Goal: Task Accomplishment & Management: Use online tool/utility

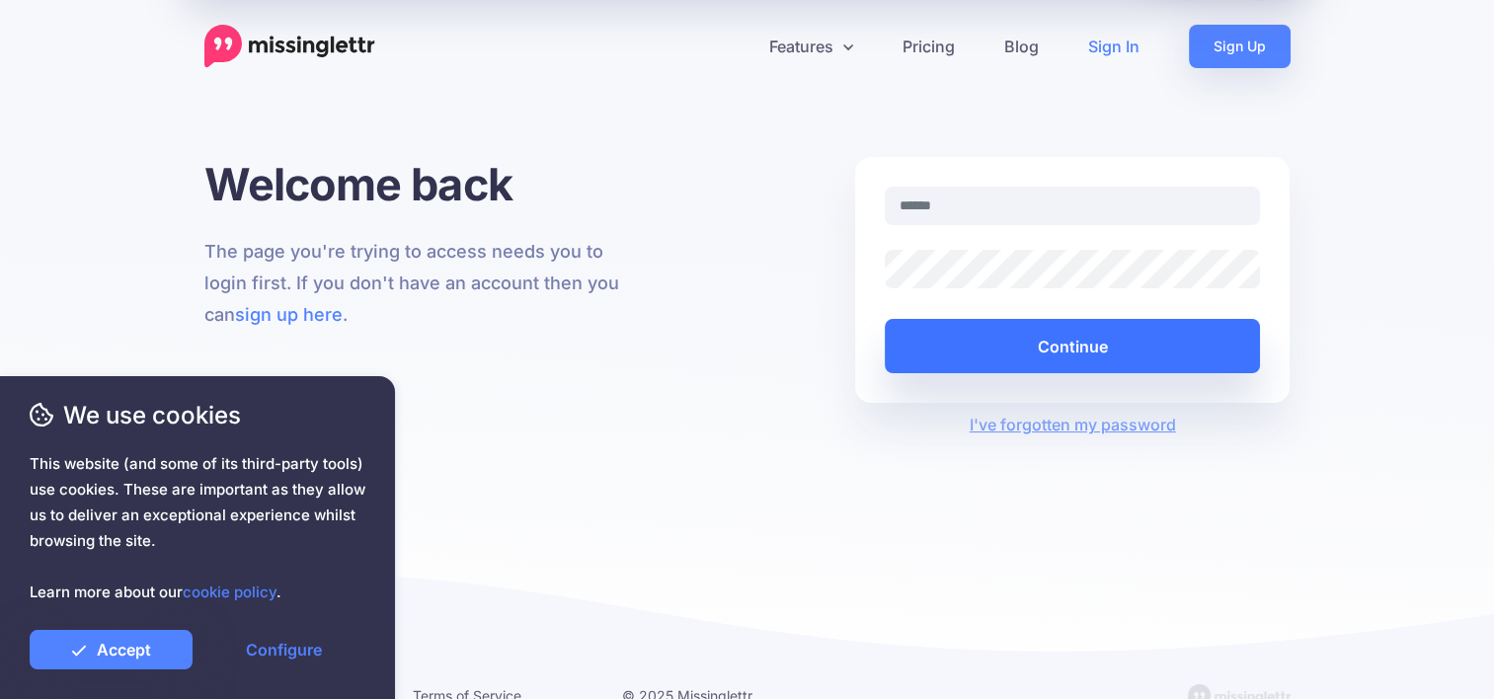
type input "**********"
click at [1044, 342] on button "Continue" at bounding box center [1073, 346] width 376 height 54
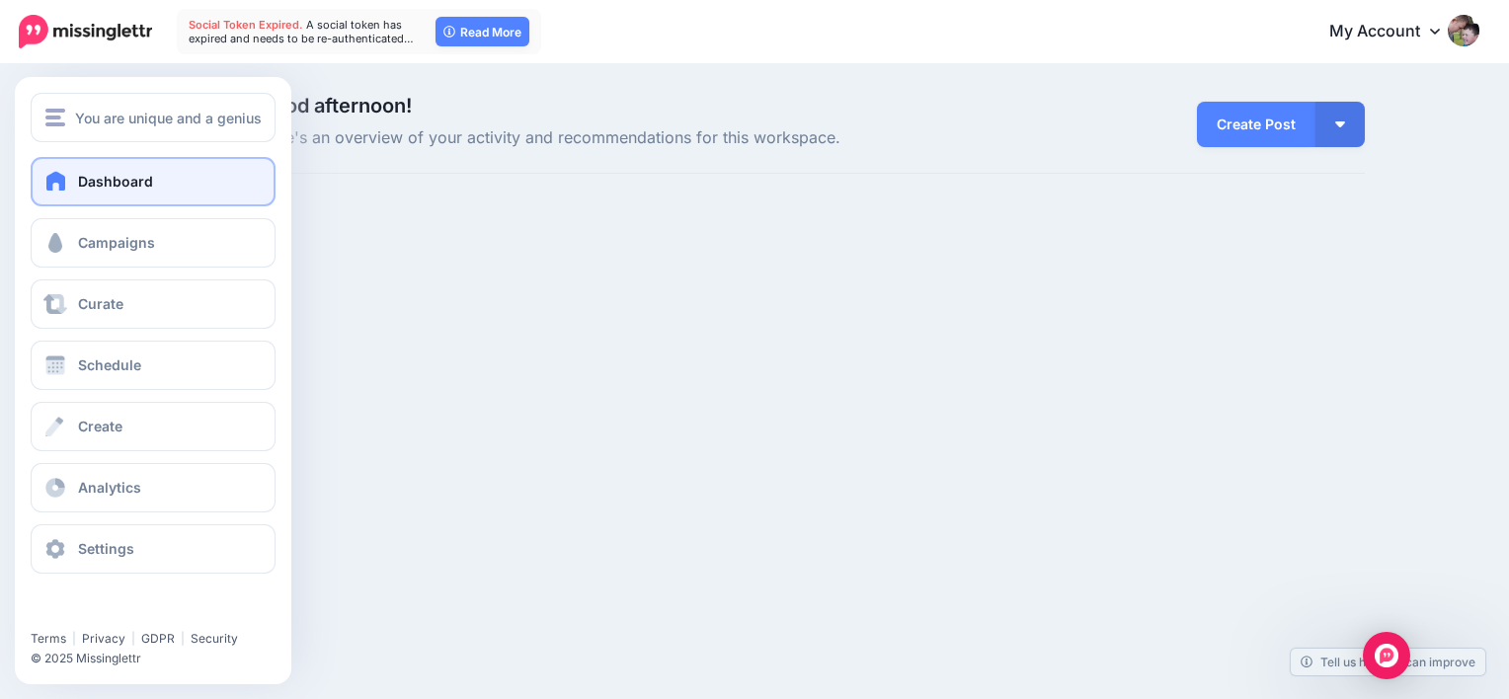
click at [113, 193] on link "Dashboard" at bounding box center [153, 181] width 245 height 49
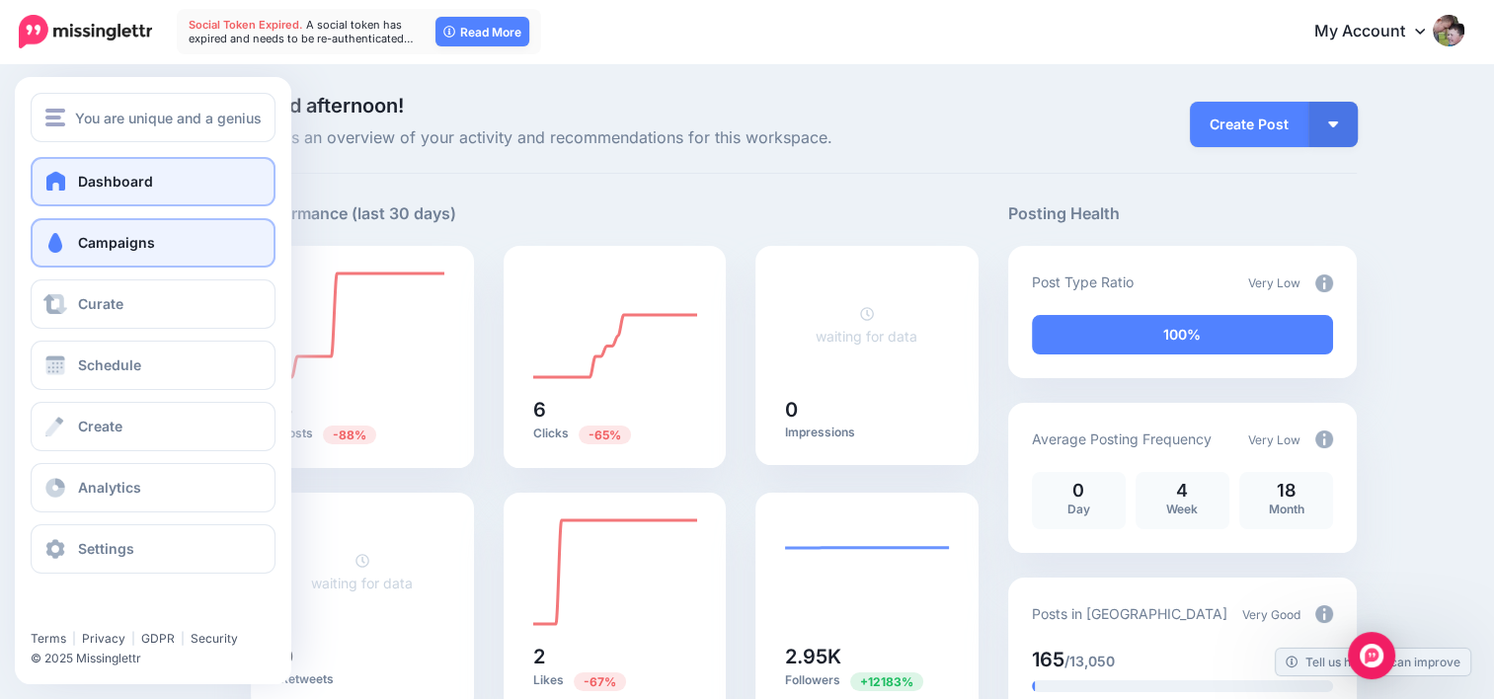
click at [71, 244] on link "Campaigns" at bounding box center [153, 242] width 245 height 49
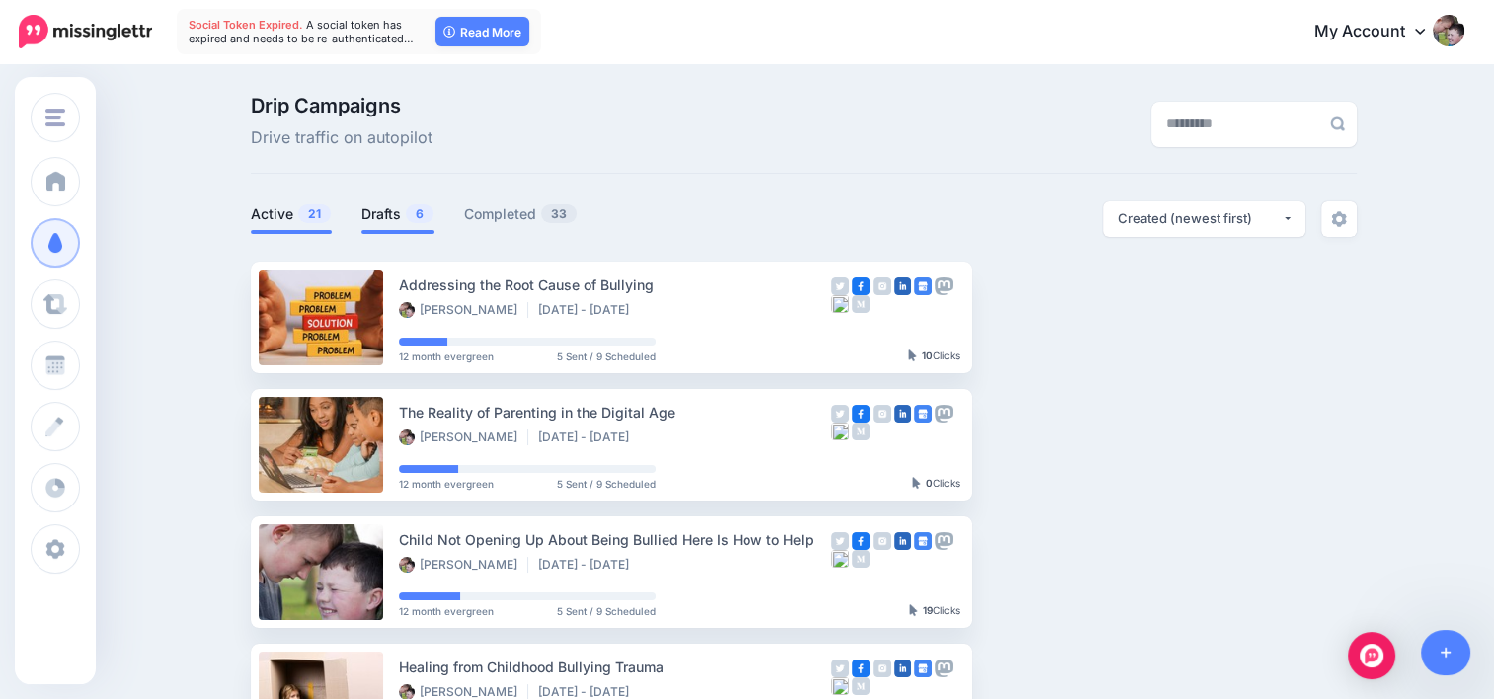
click at [416, 218] on span "6" at bounding box center [420, 213] width 28 height 19
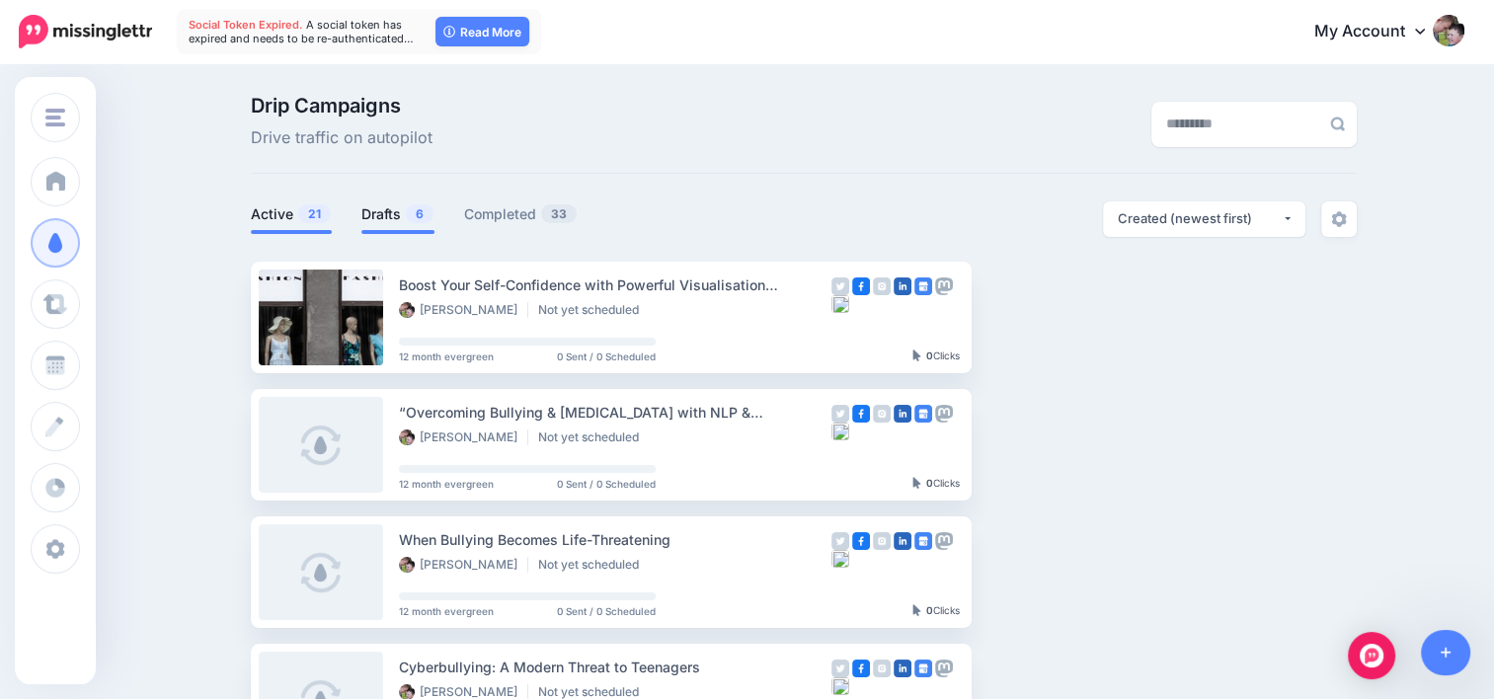
click at [287, 212] on link "Active 21" at bounding box center [291, 214] width 81 height 24
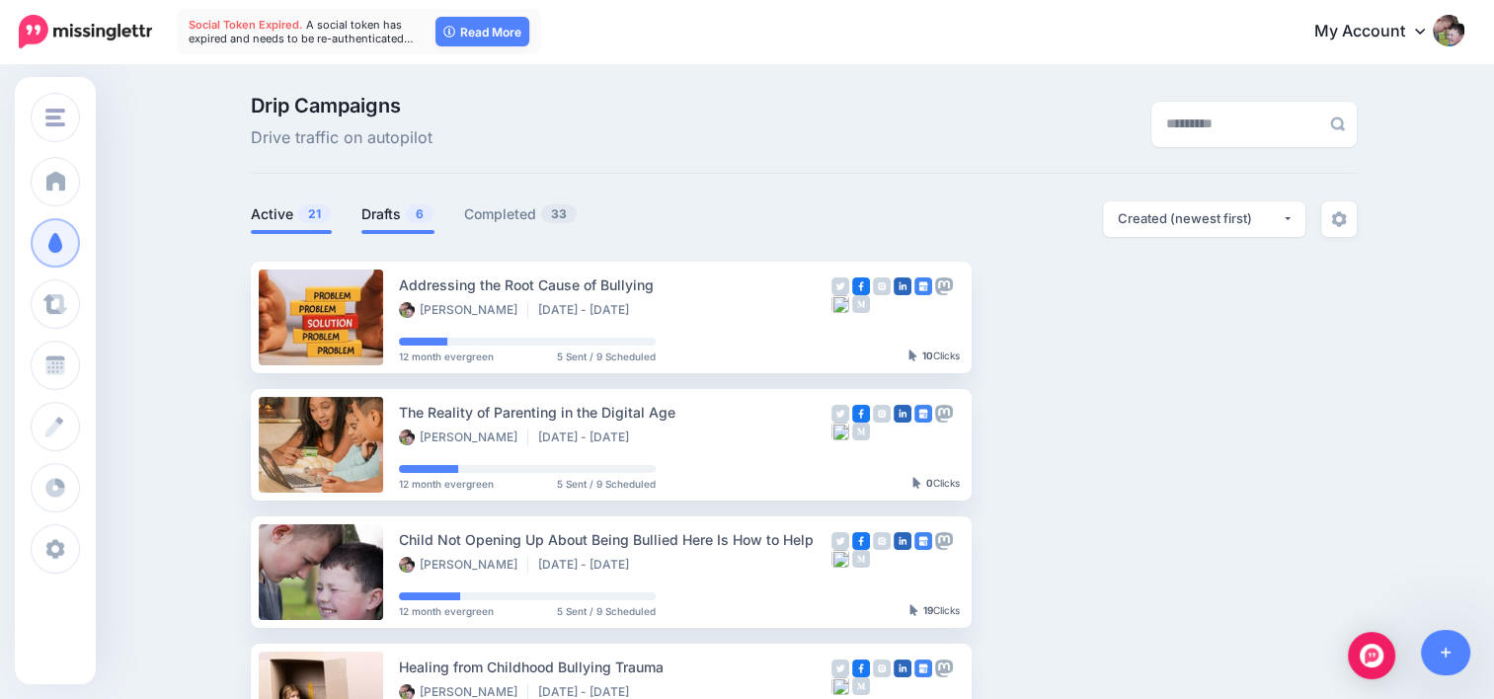
click at [405, 217] on link "Drafts 6" at bounding box center [397, 214] width 73 height 24
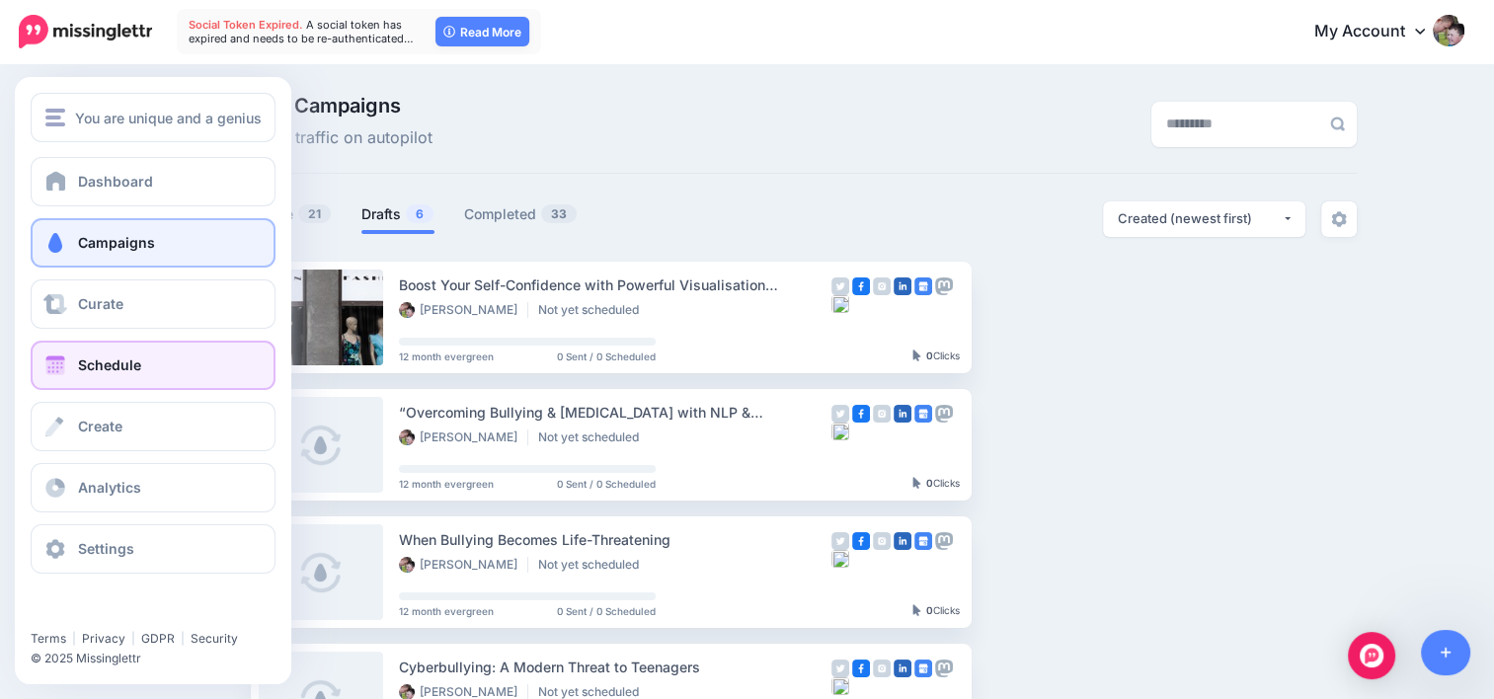
click at [78, 371] on span "Schedule" at bounding box center [109, 365] width 63 height 17
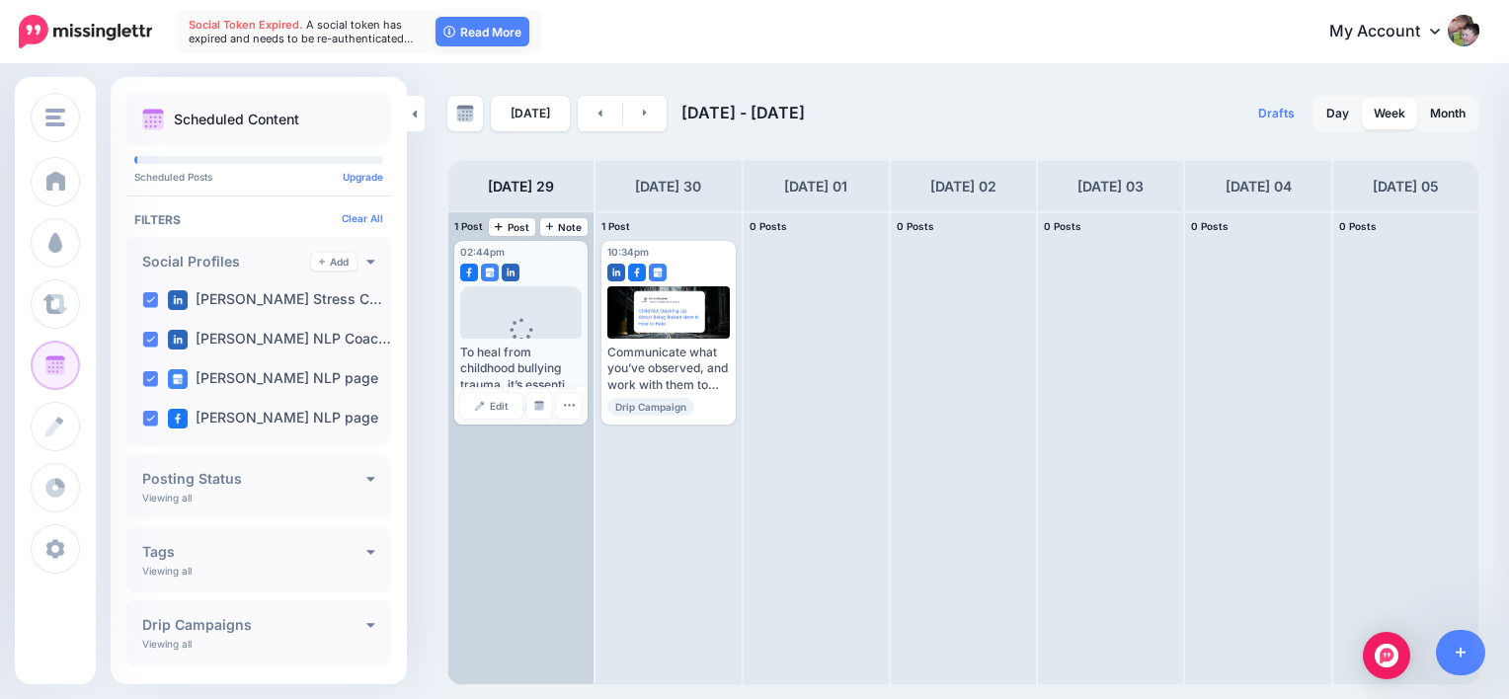
click at [526, 333] on icon at bounding box center [522, 330] width 24 height 24
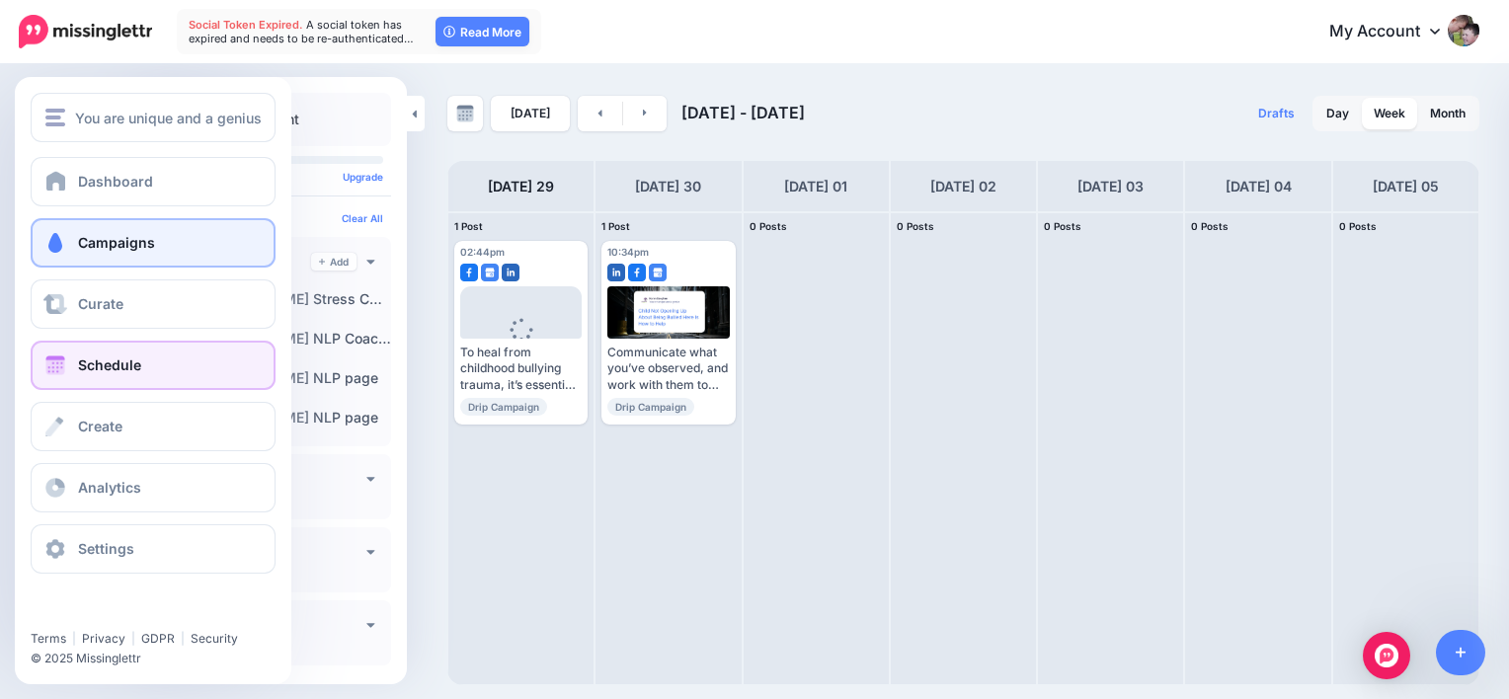
click at [133, 243] on span "Campaigns" at bounding box center [116, 242] width 77 height 17
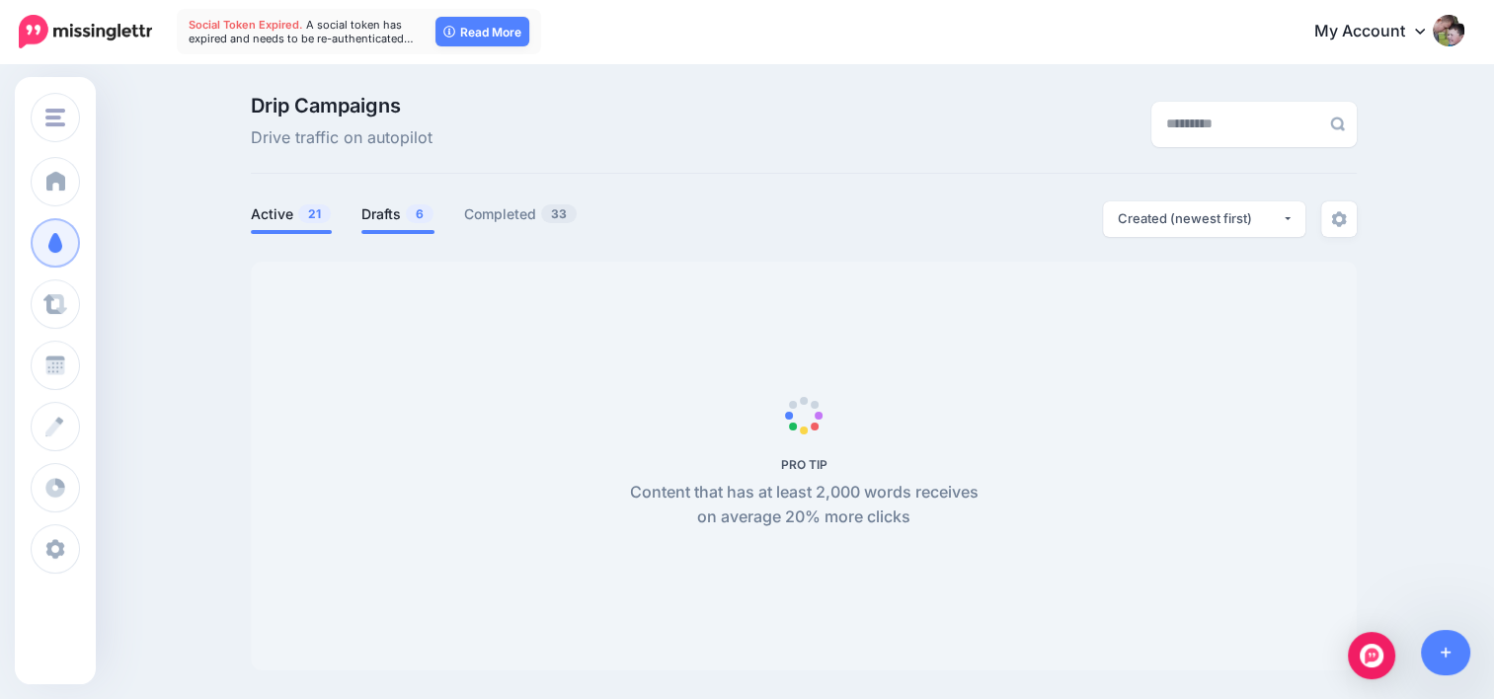
click at [411, 214] on link "Drafts 6" at bounding box center [397, 214] width 73 height 24
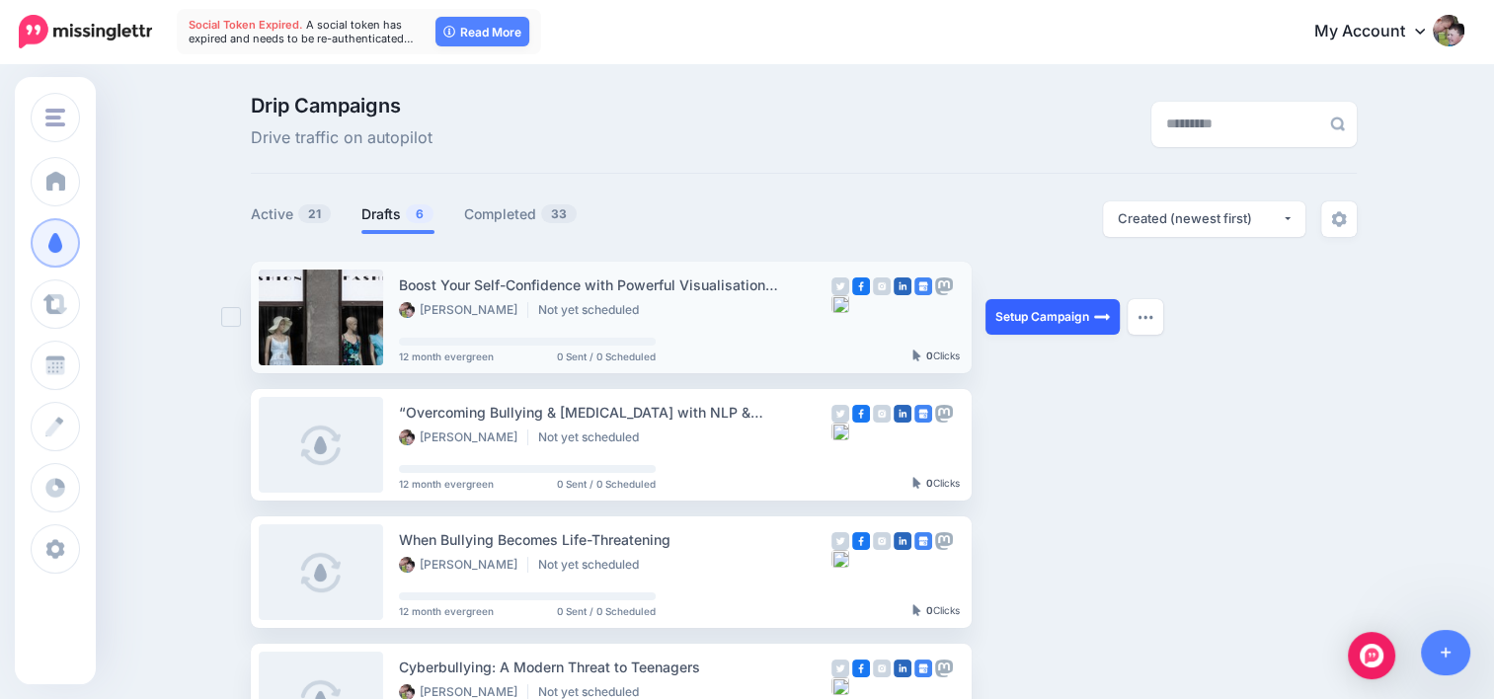
click at [1045, 321] on link "Setup Campaign" at bounding box center [1053, 317] width 134 height 36
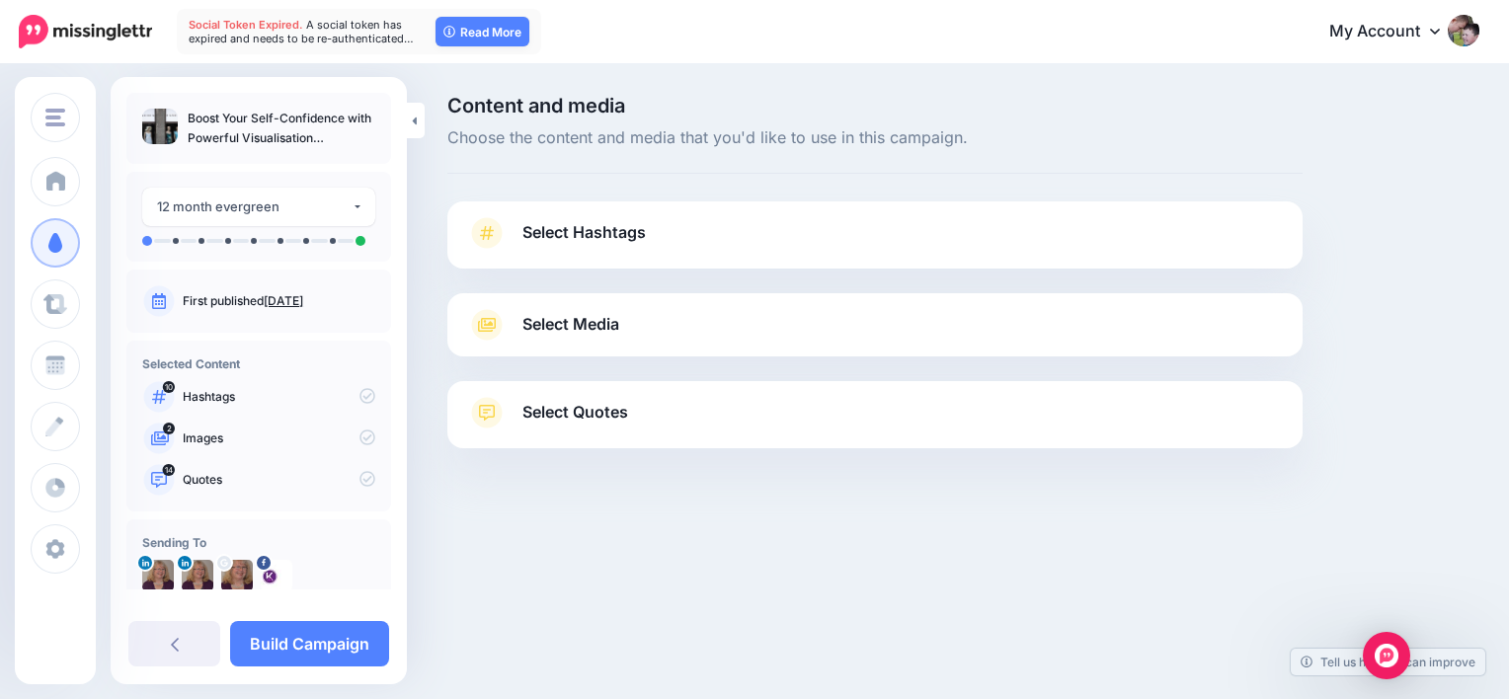
click at [602, 230] on span "Select Hashtags" at bounding box center [583, 232] width 123 height 27
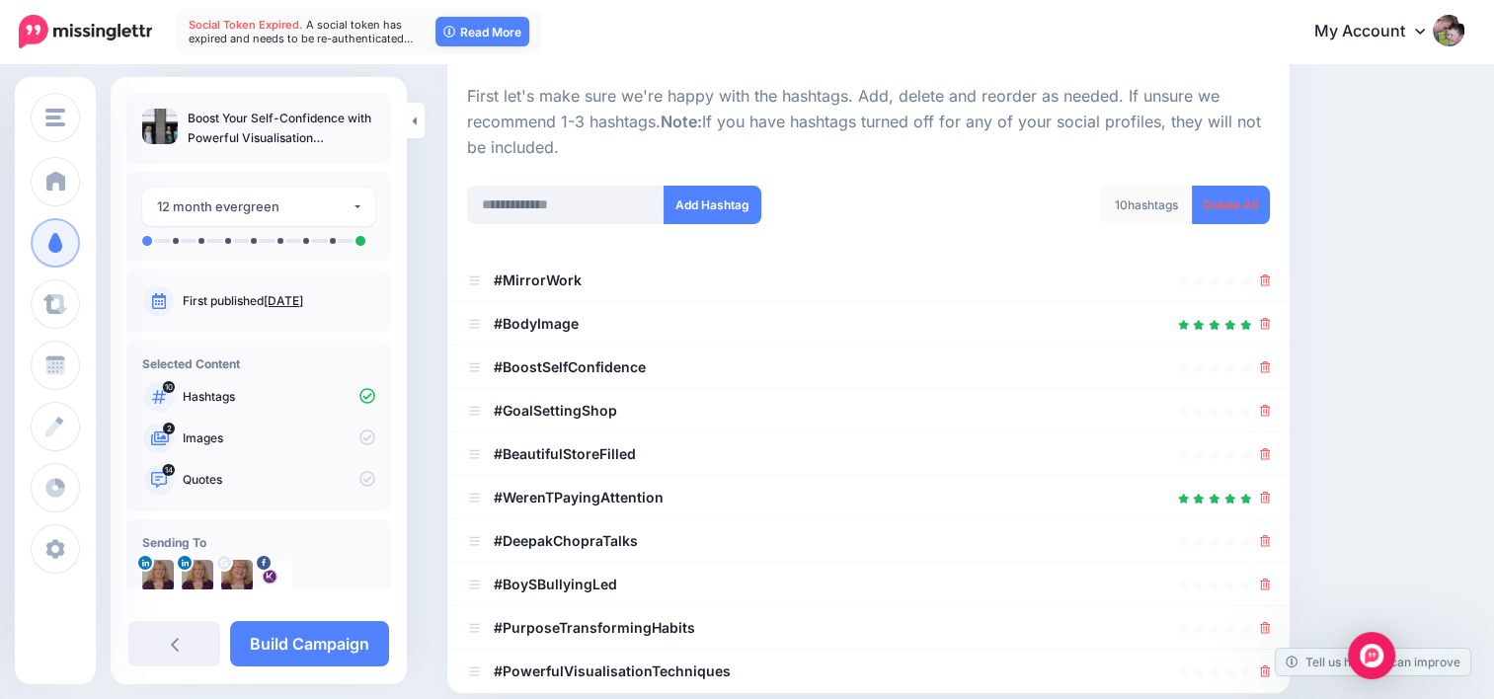
scroll to position [198, 0]
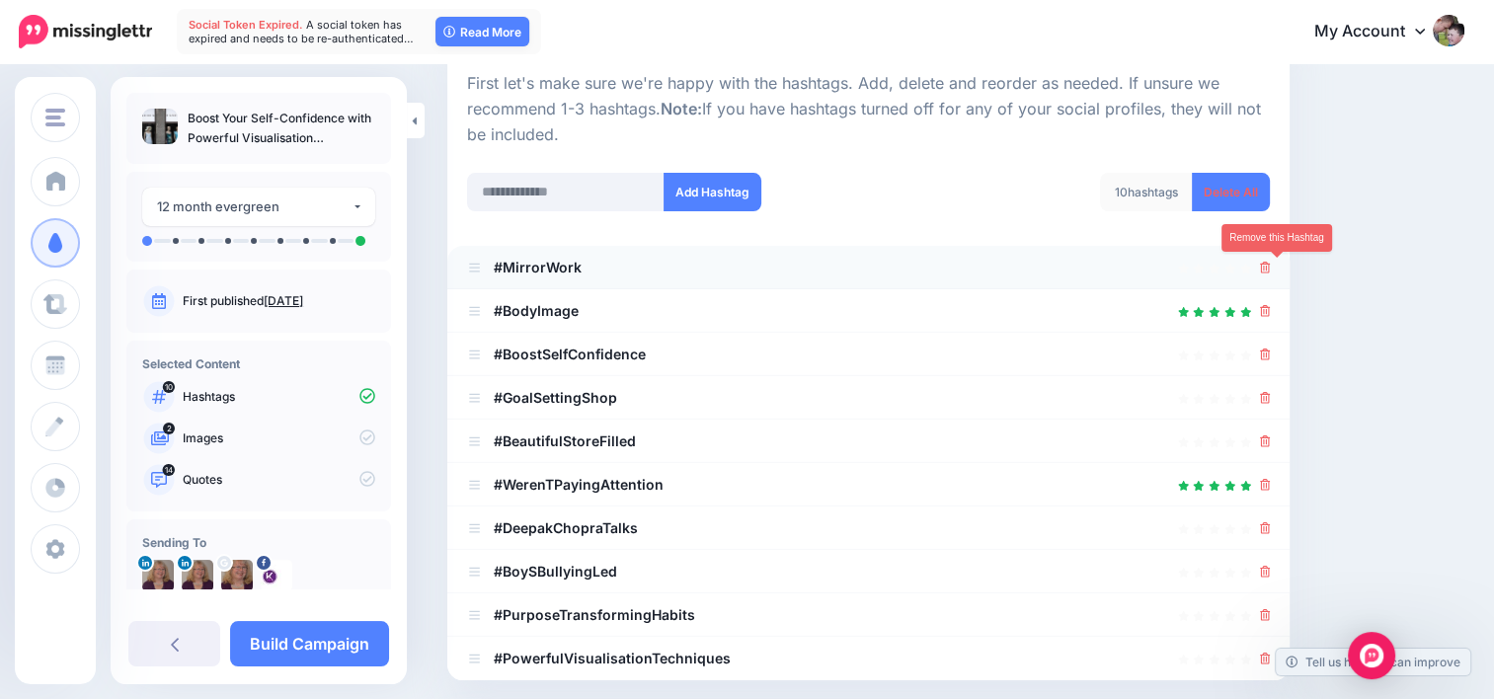
click at [1271, 269] on icon at bounding box center [1265, 268] width 11 height 12
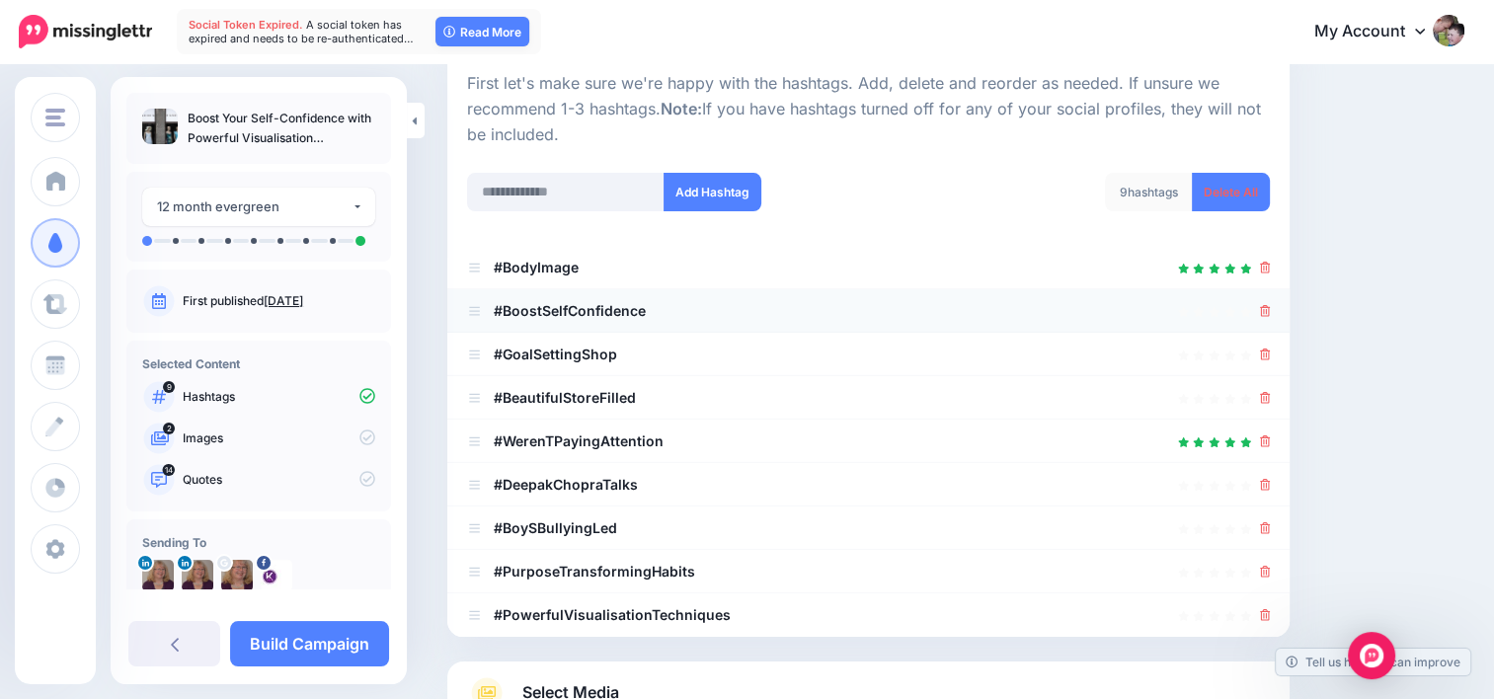
click at [1271, 320] on div at bounding box center [1265, 311] width 11 height 24
click at [1271, 314] on icon at bounding box center [1265, 311] width 11 height 12
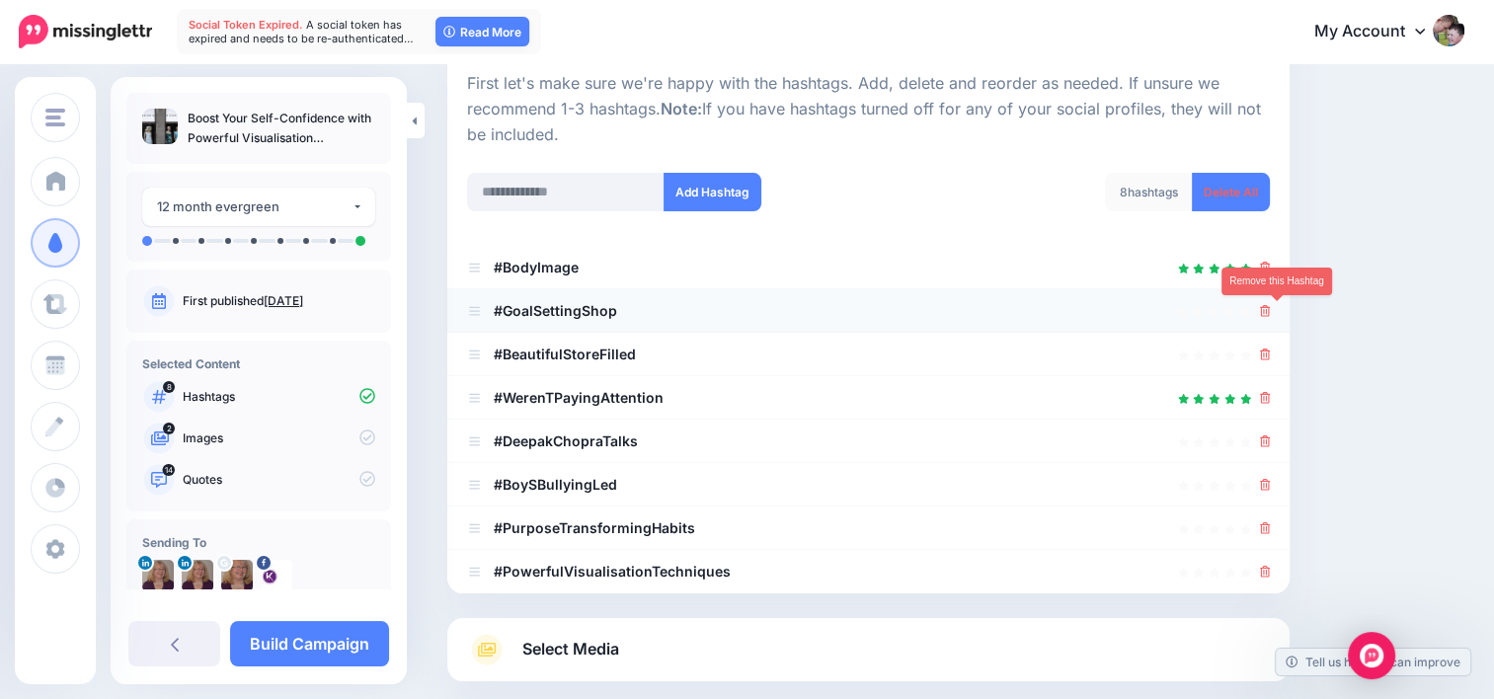
click at [1271, 308] on icon at bounding box center [1265, 311] width 11 height 12
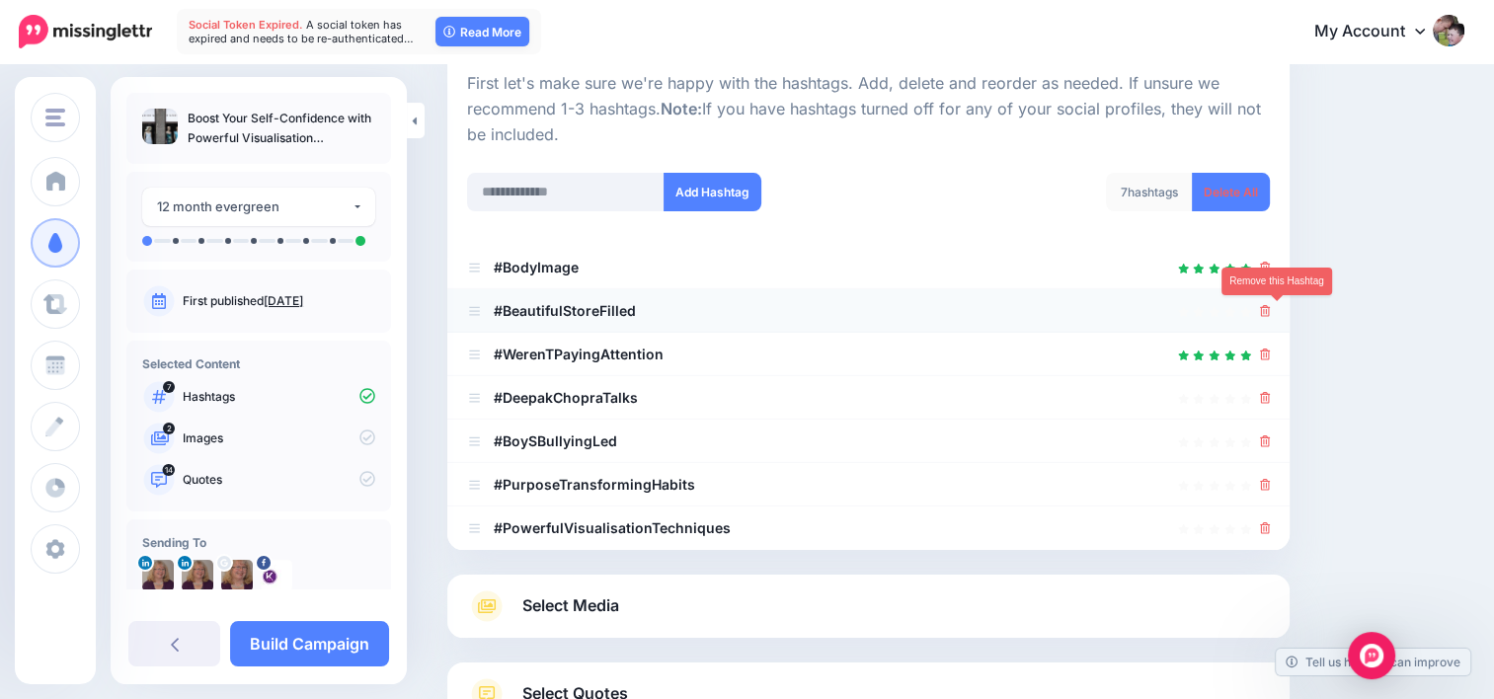
click at [1271, 316] on icon at bounding box center [1265, 311] width 11 height 12
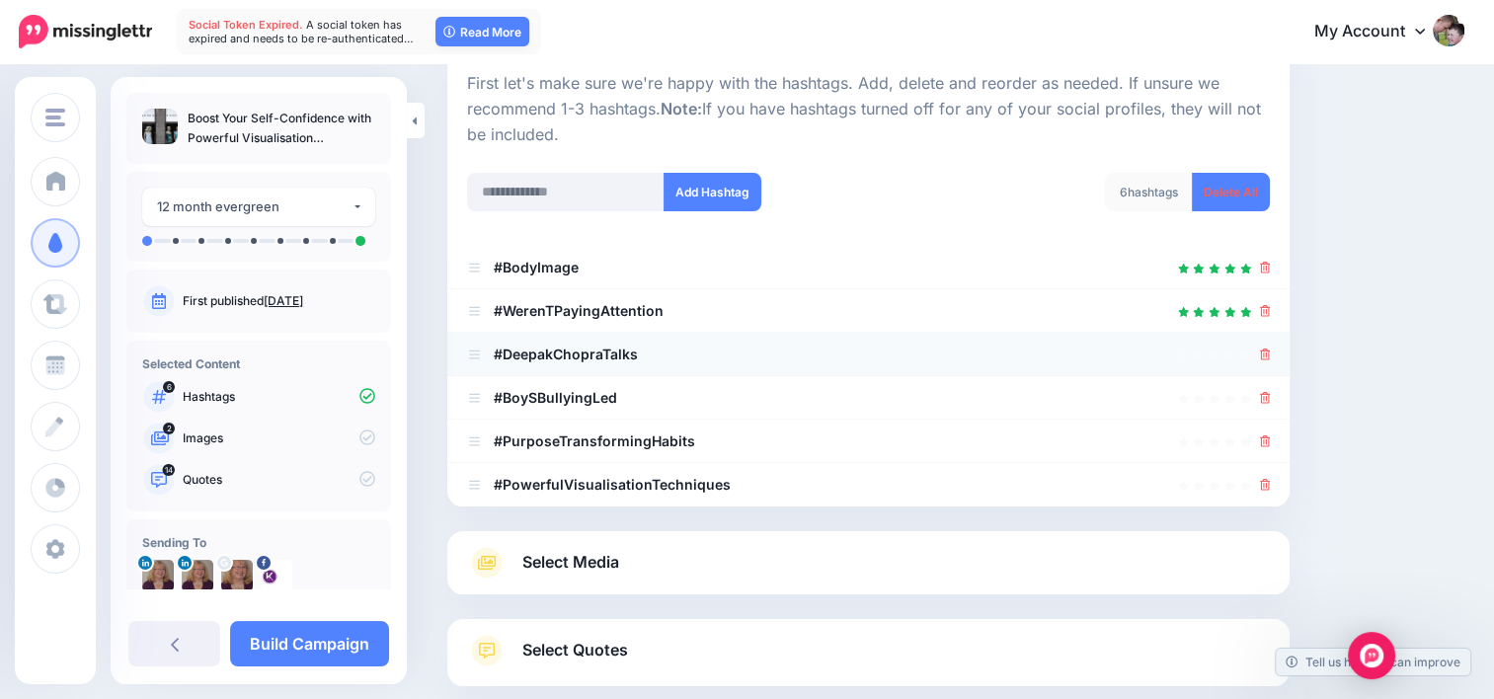
click at [1270, 354] on div at bounding box center [868, 355] width 803 height 24
click at [1271, 355] on icon at bounding box center [1265, 355] width 11 height 12
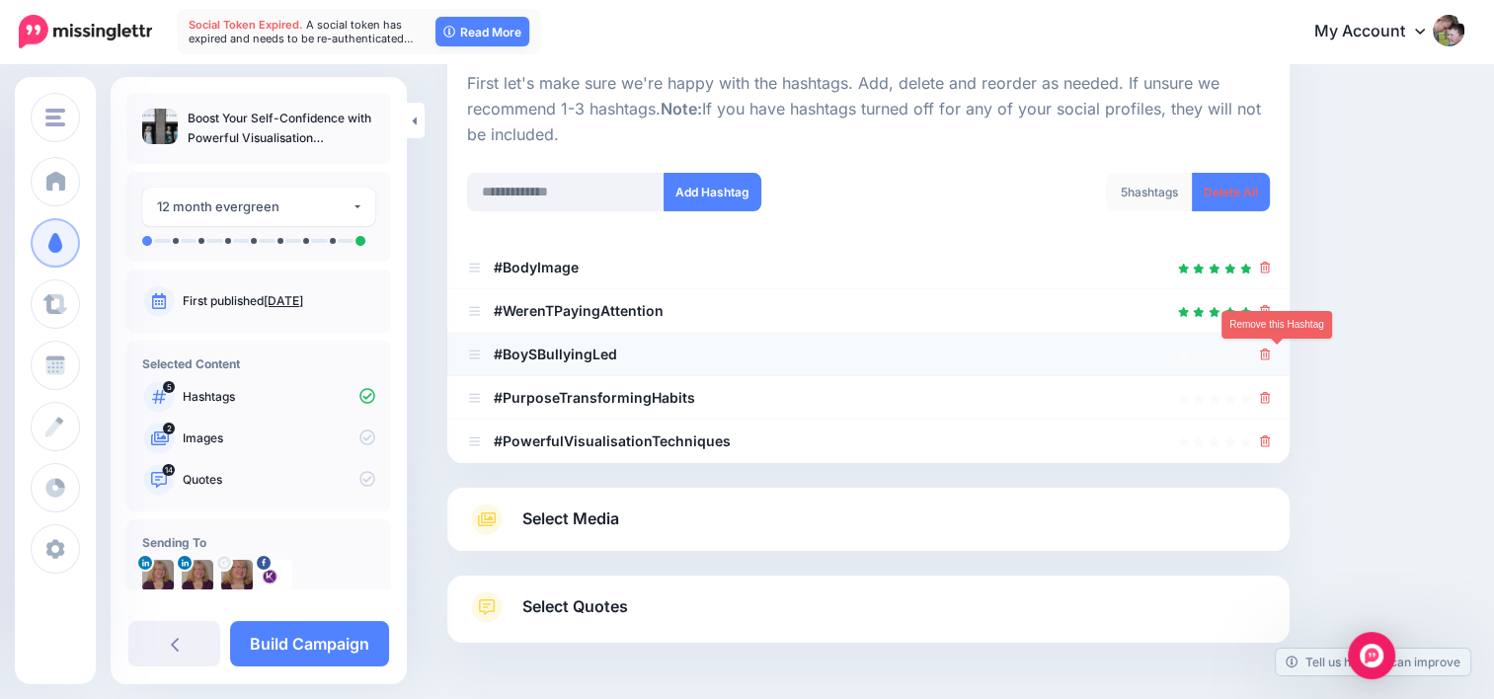
click at [1271, 358] on icon at bounding box center [1265, 355] width 11 height 12
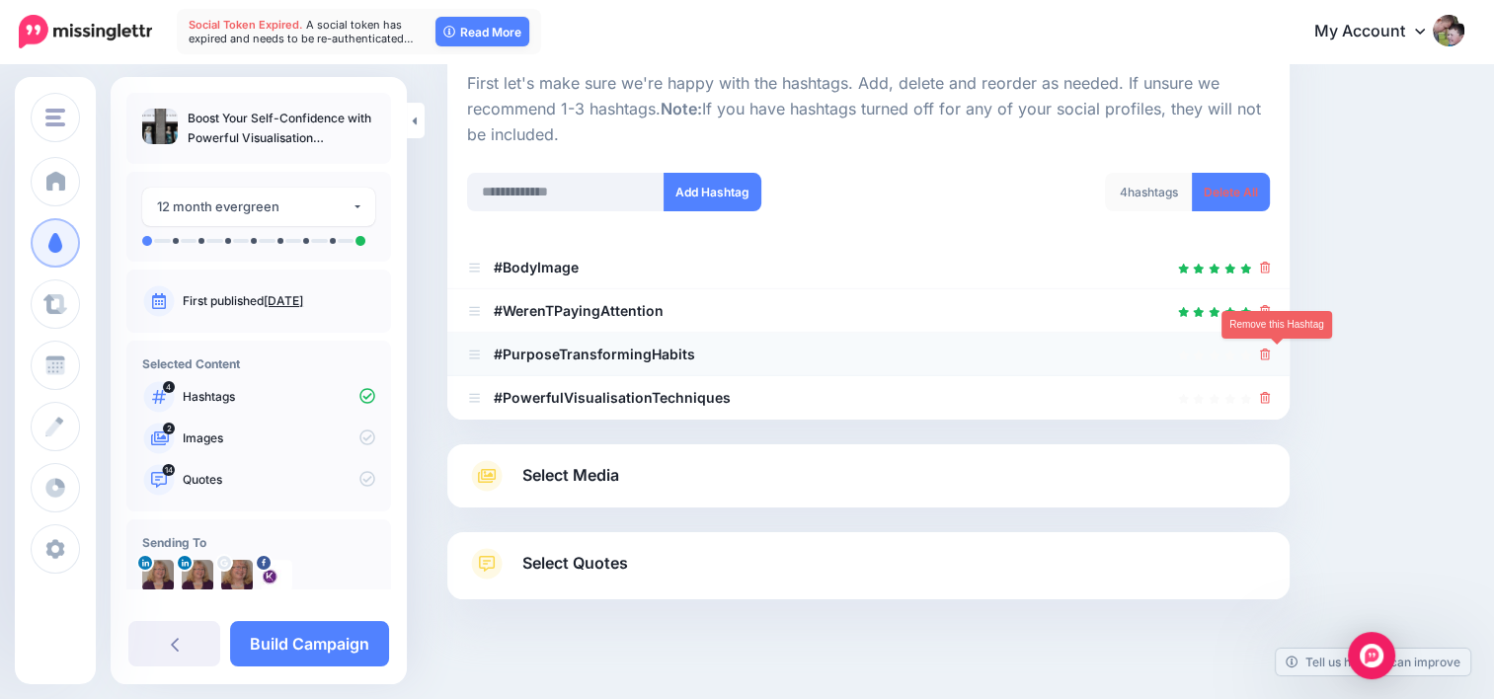
click at [1271, 358] on icon at bounding box center [1265, 355] width 11 height 12
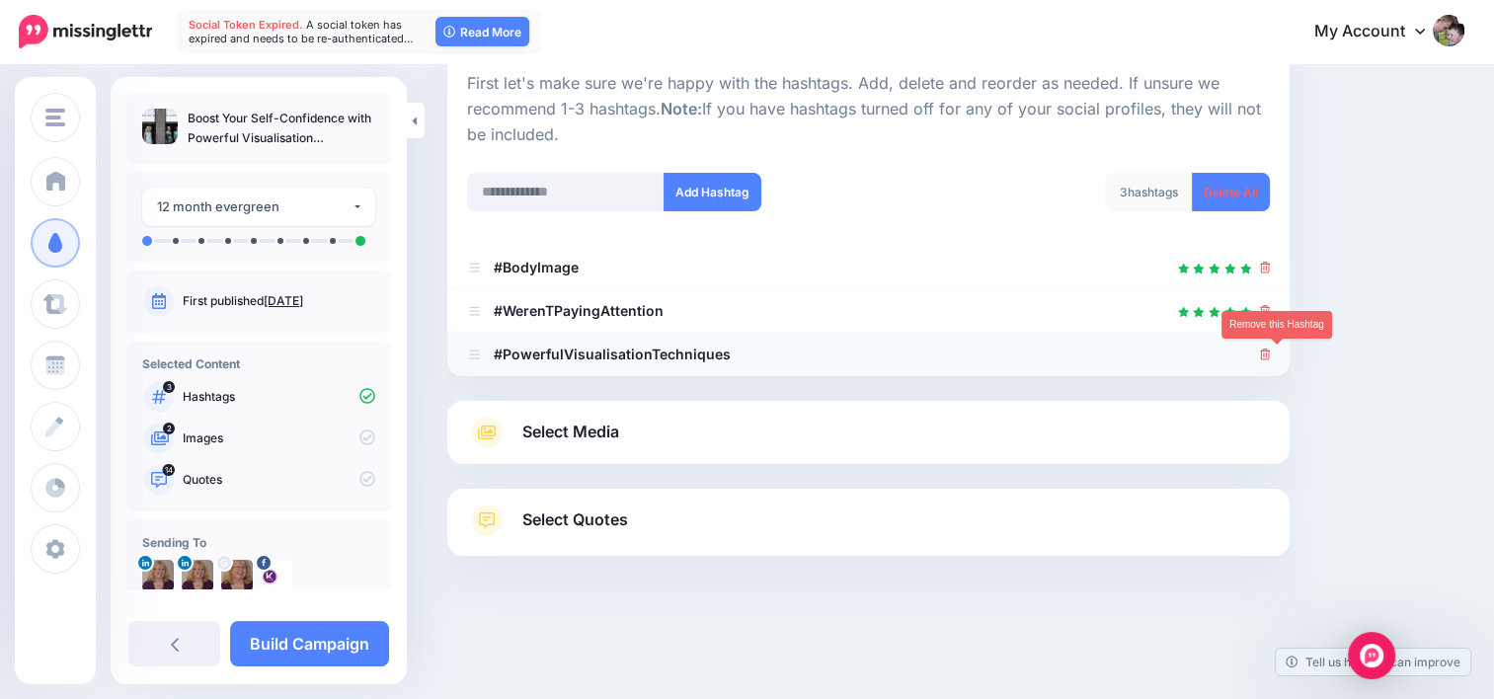
click at [1271, 358] on icon at bounding box center [1265, 355] width 11 height 12
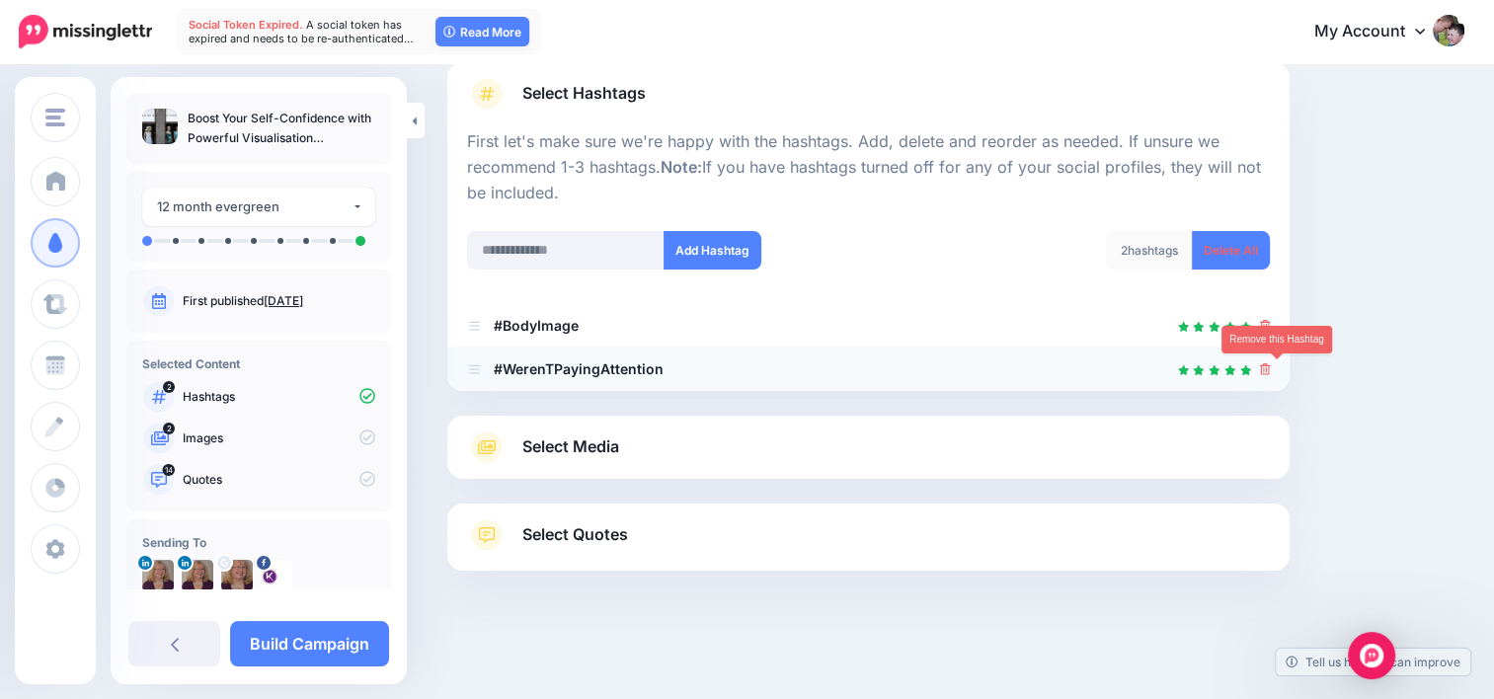
scroll to position [138, 0]
click at [606, 450] on span "Select Media" at bounding box center [570, 448] width 97 height 27
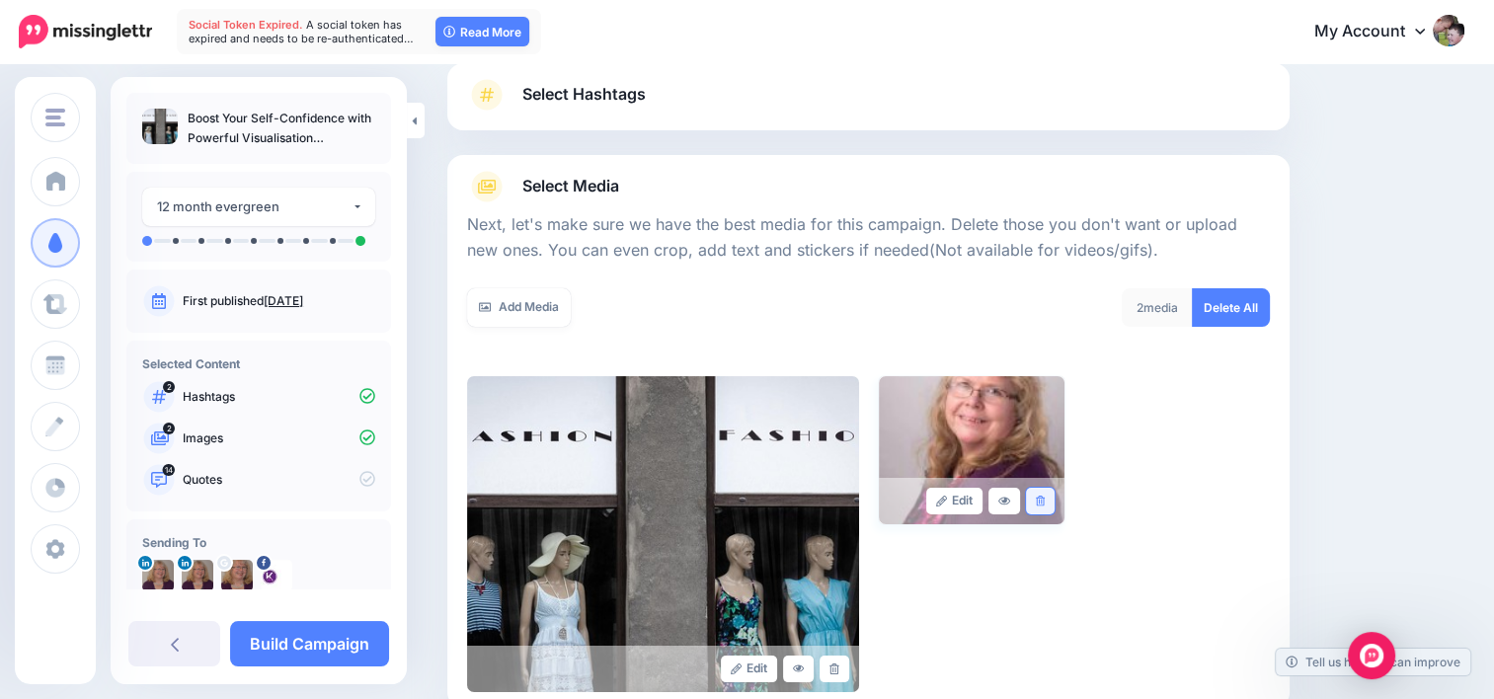
click at [1045, 496] on icon at bounding box center [1040, 501] width 9 height 11
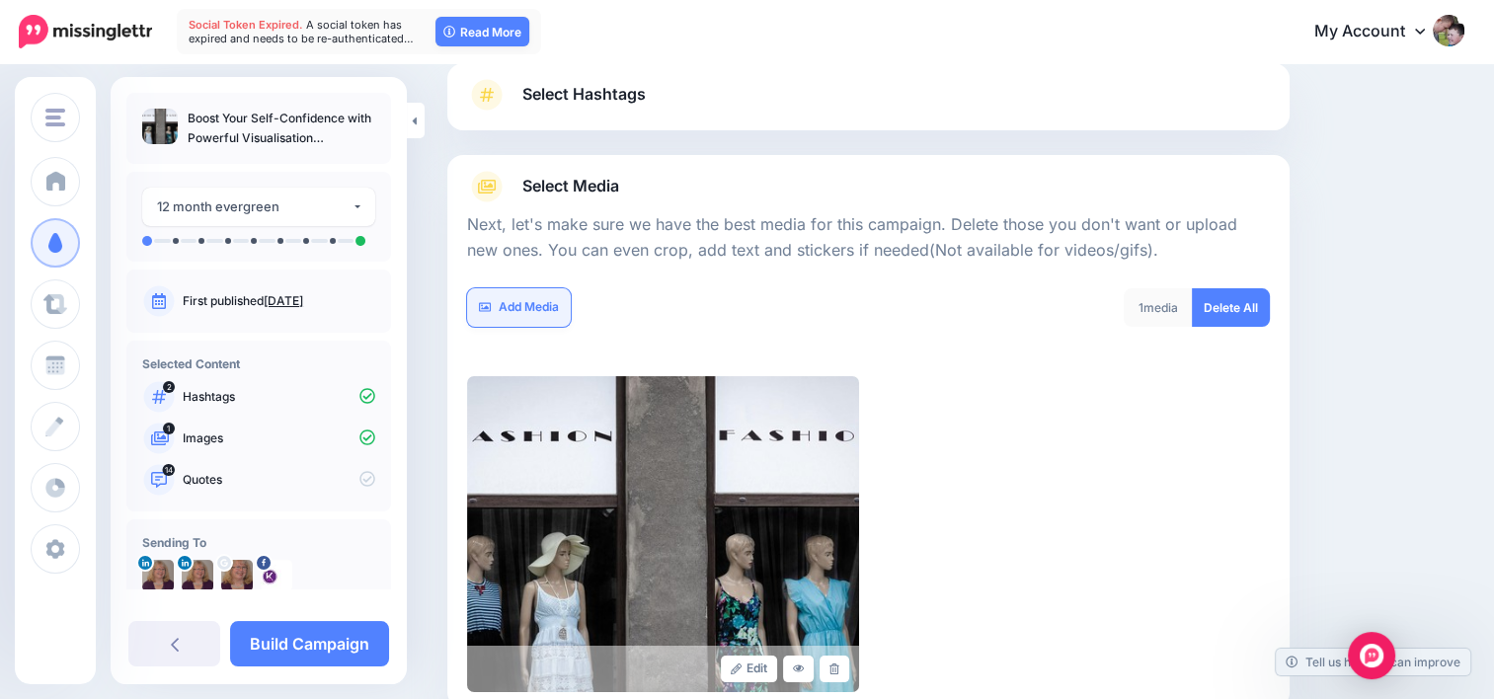
click at [517, 304] on link "Add Media" at bounding box center [519, 307] width 104 height 39
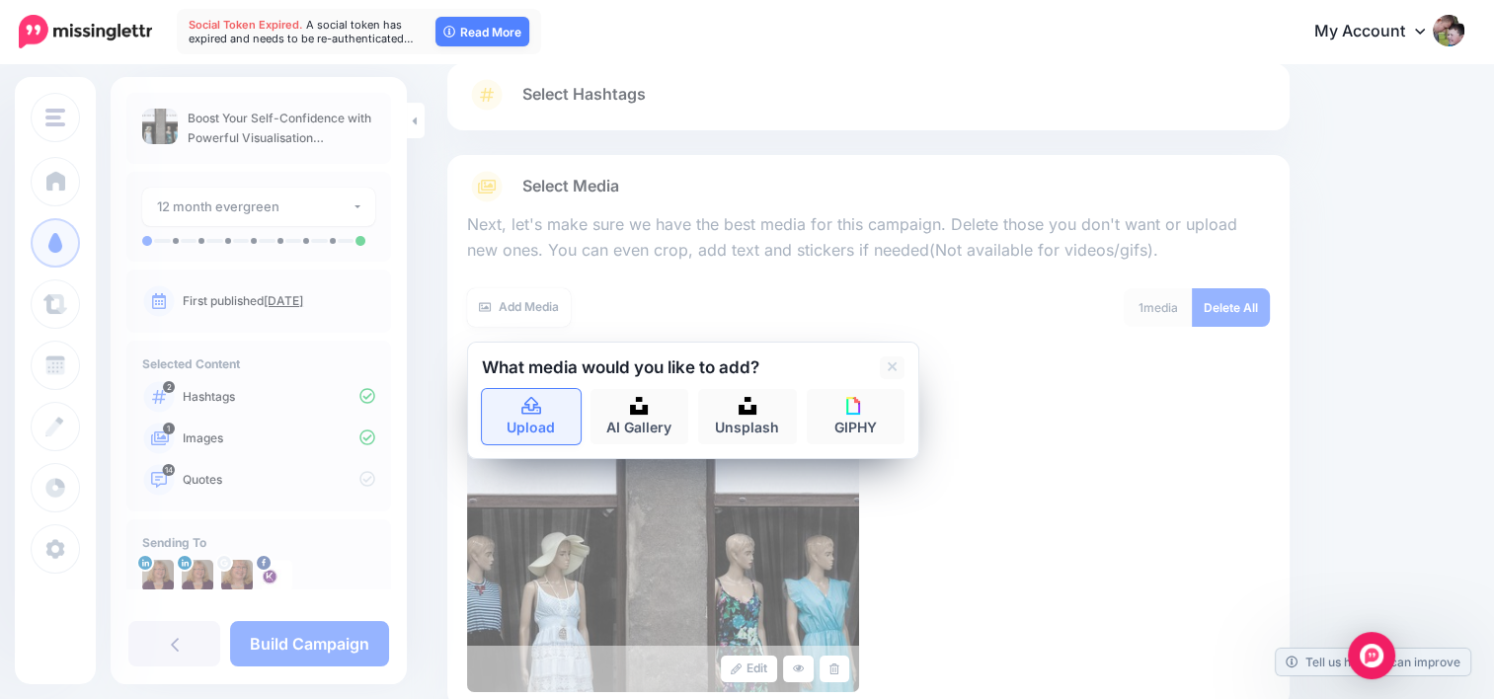
click at [535, 415] on link "Upload" at bounding box center [531, 416] width 99 height 55
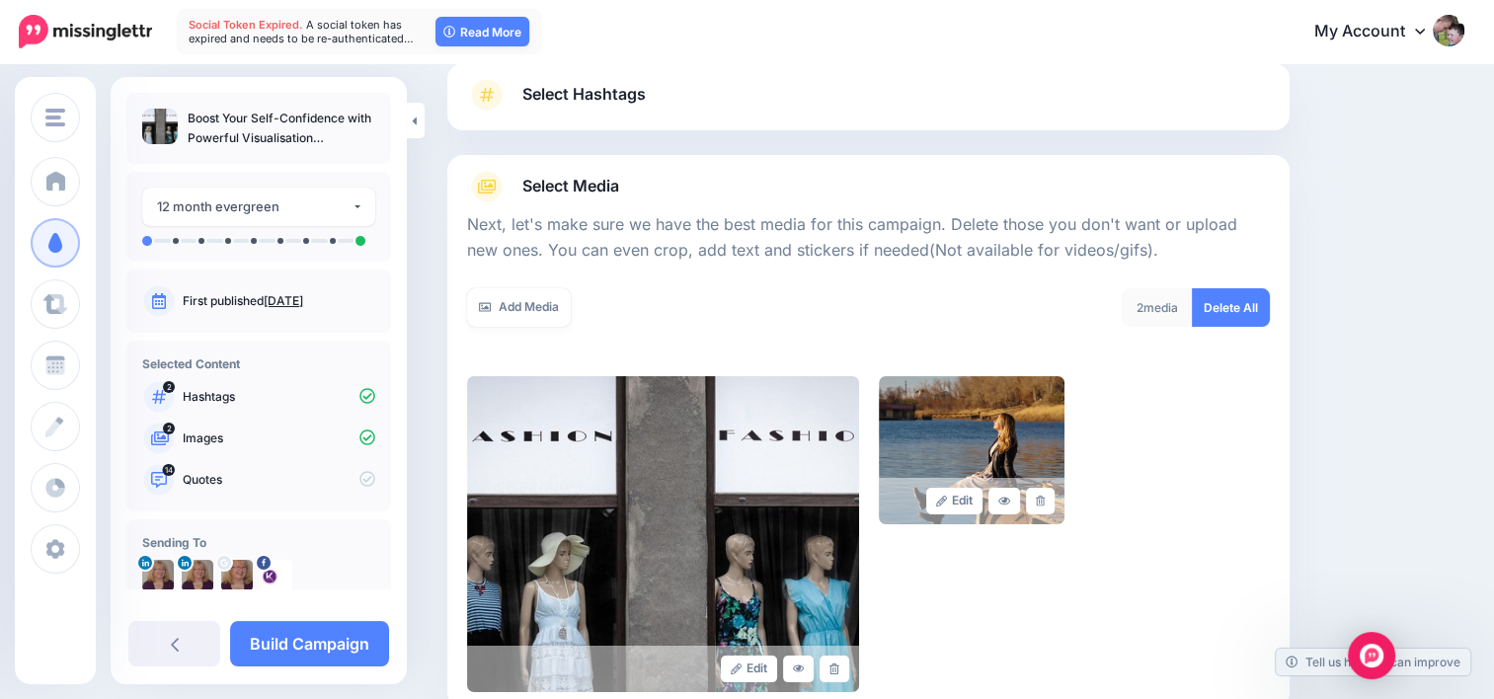
scroll to position [366, 0]
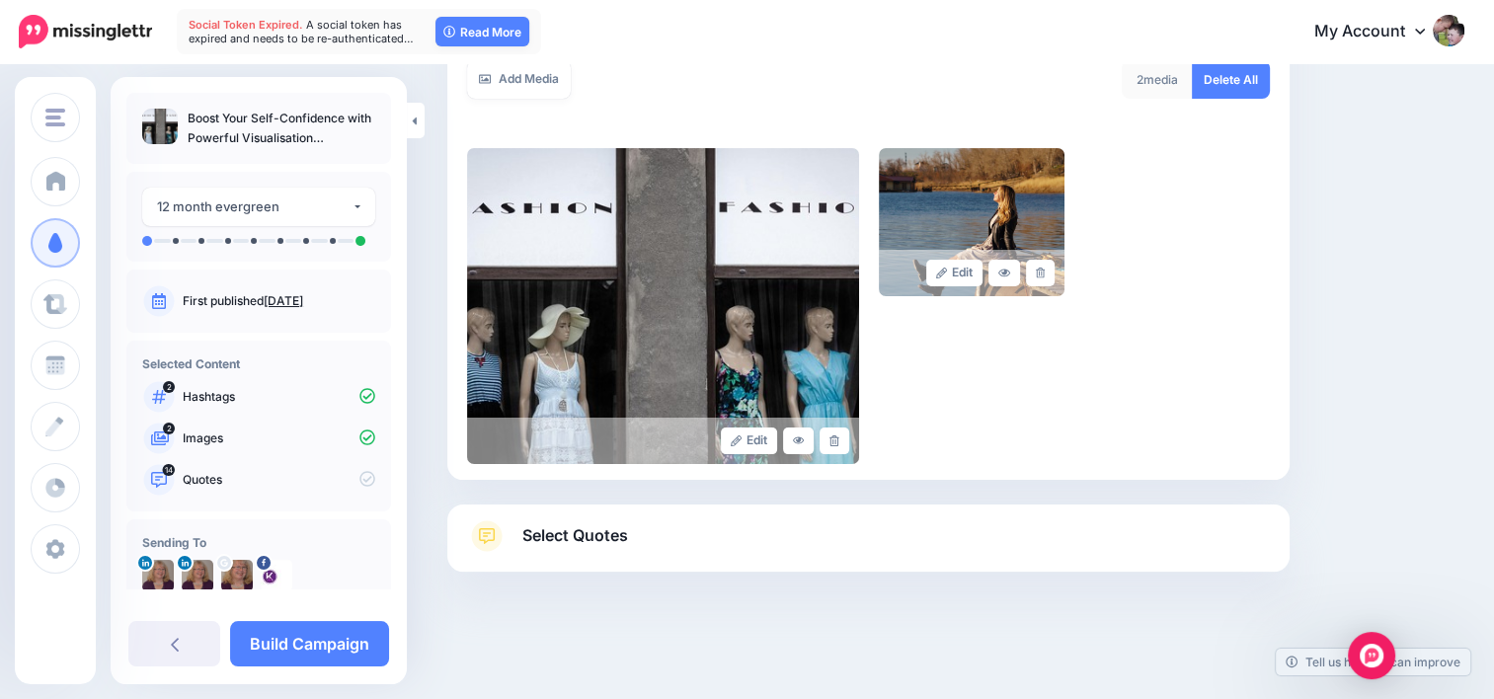
click at [527, 533] on span "Select Quotes" at bounding box center [575, 535] width 106 height 27
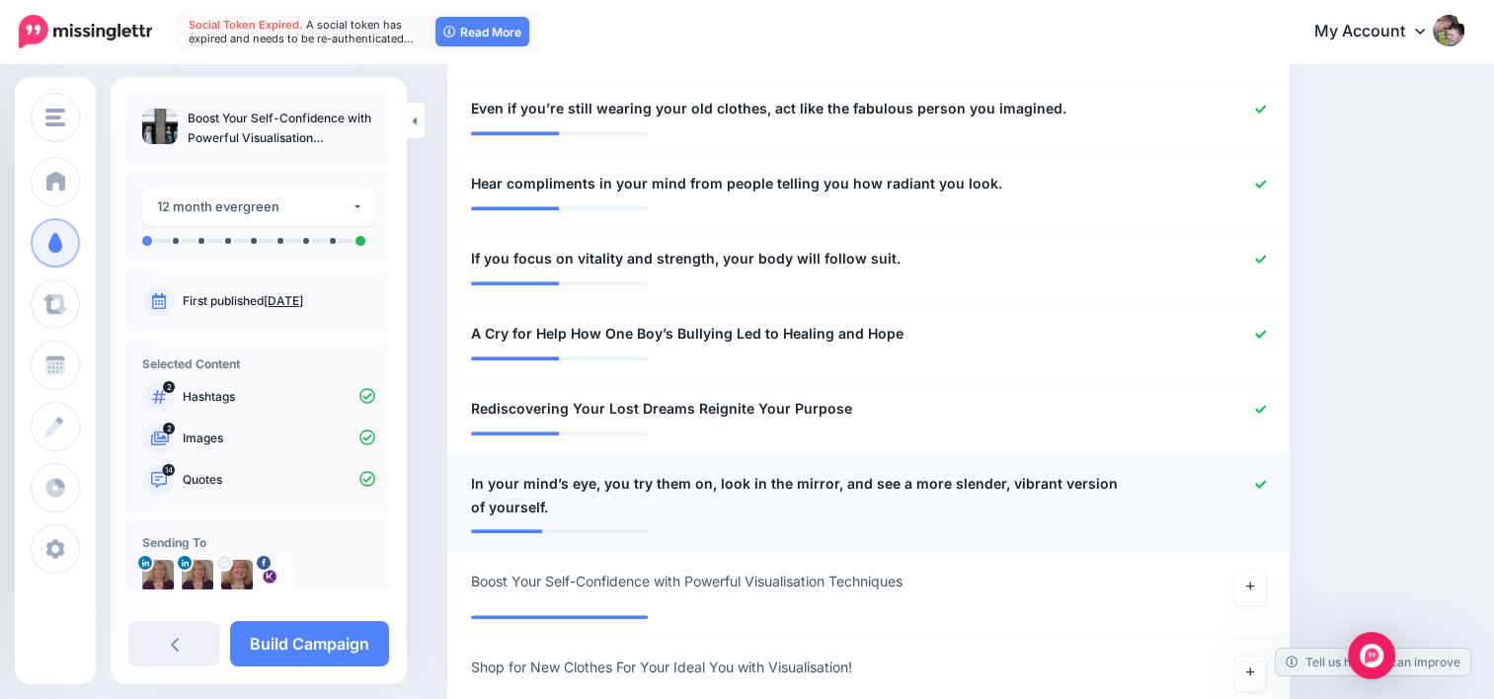
scroll to position [1453, 0]
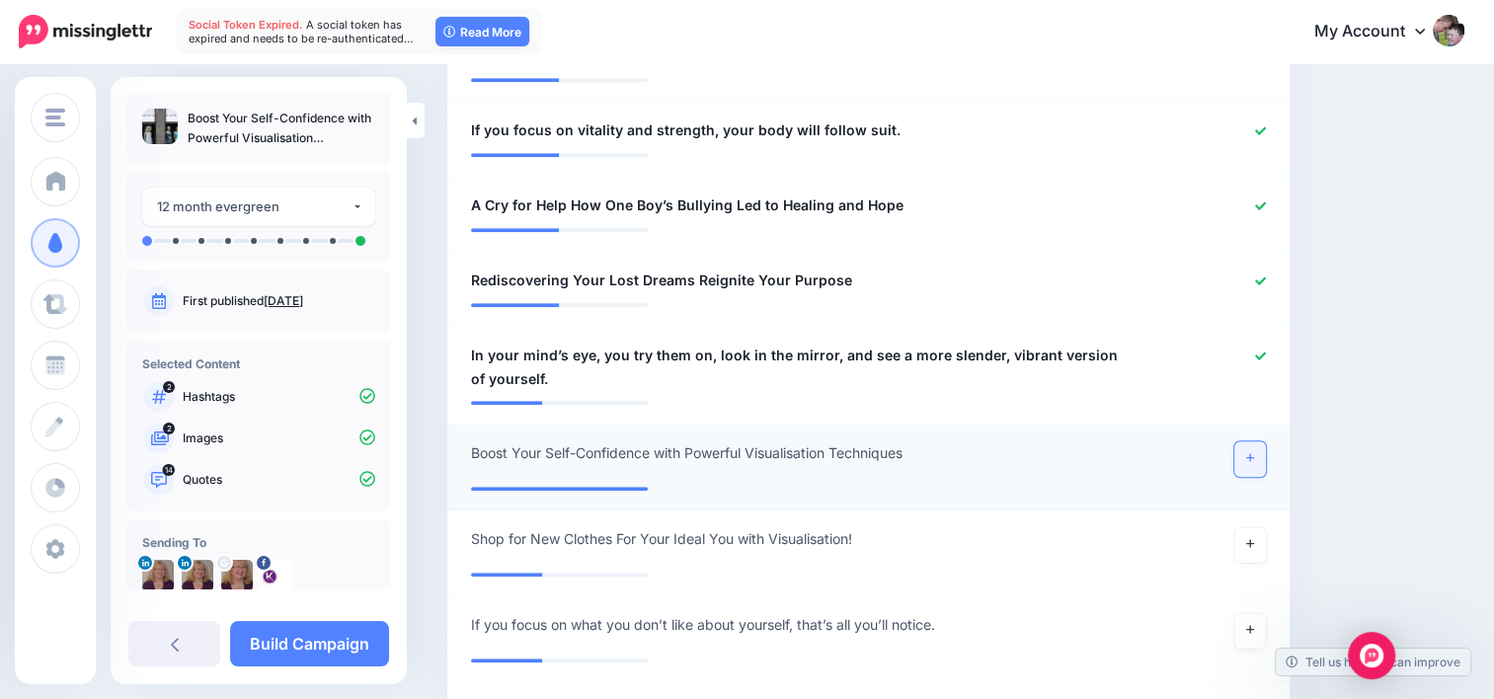
click at [1259, 462] on link at bounding box center [1250, 459] width 32 height 36
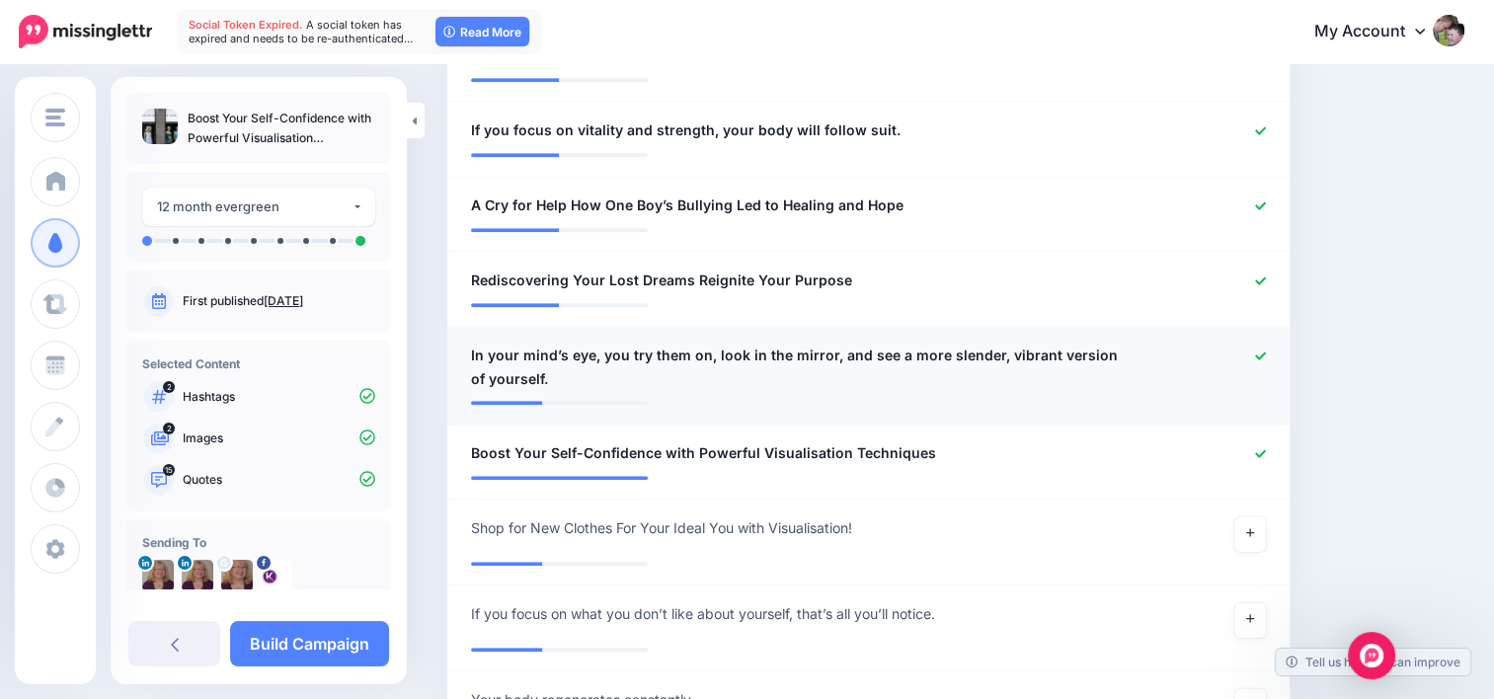
click at [1266, 357] on icon at bounding box center [1260, 356] width 11 height 11
click at [1266, 283] on icon at bounding box center [1260, 281] width 11 height 11
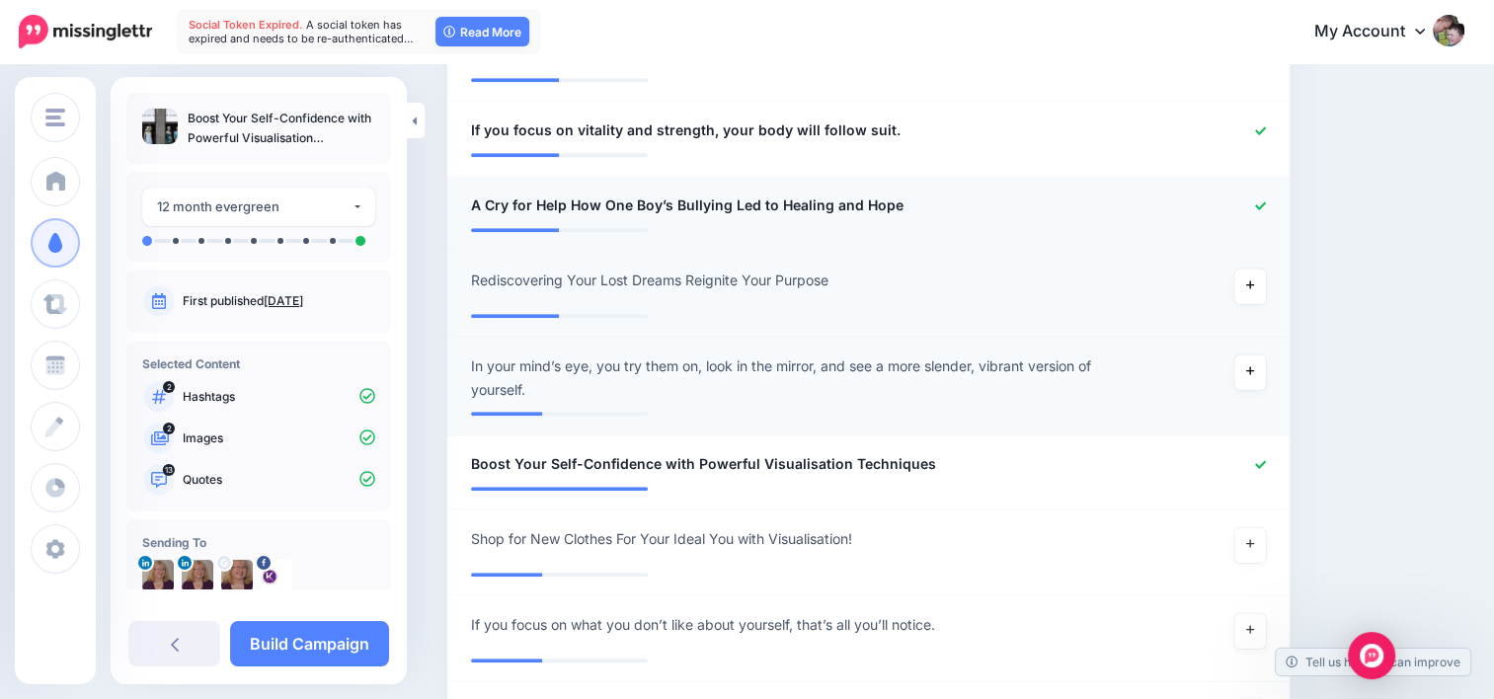
click at [1266, 201] on icon at bounding box center [1260, 205] width 11 height 11
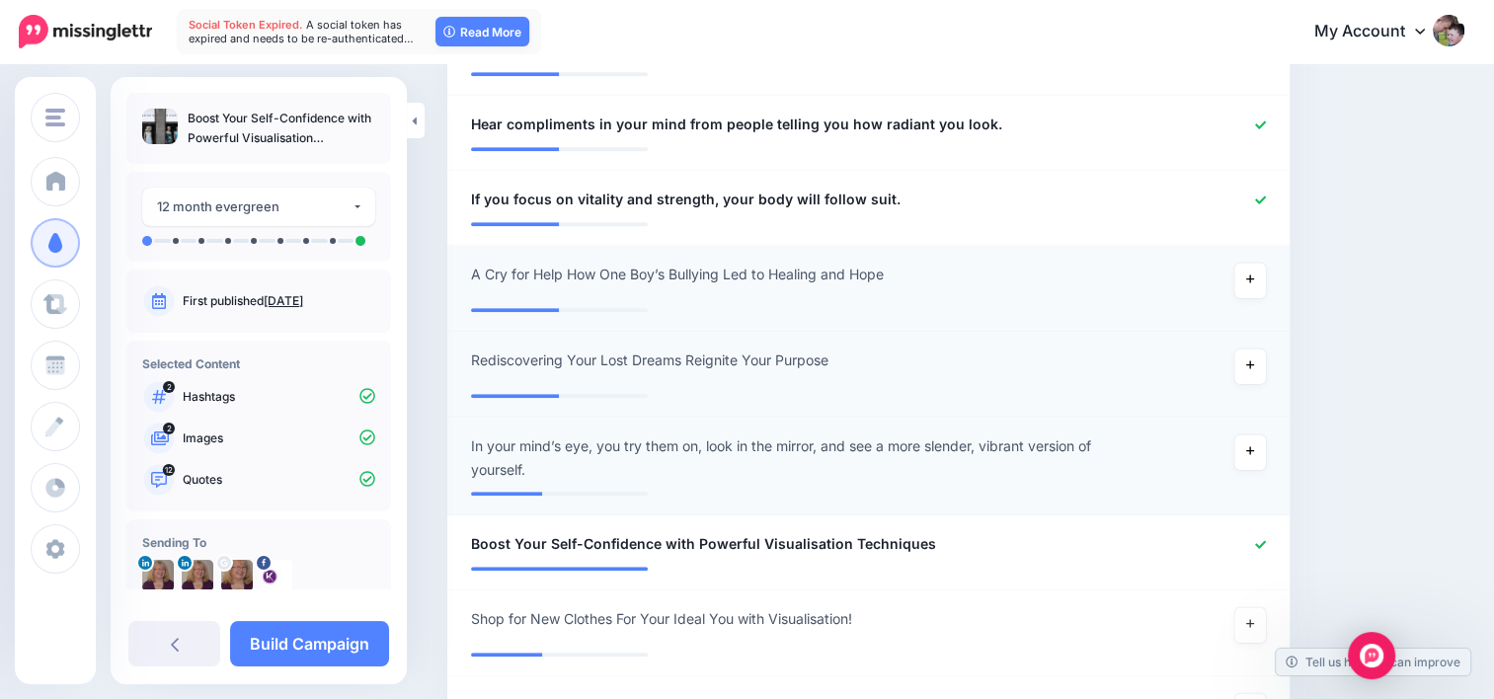
scroll to position [1354, 0]
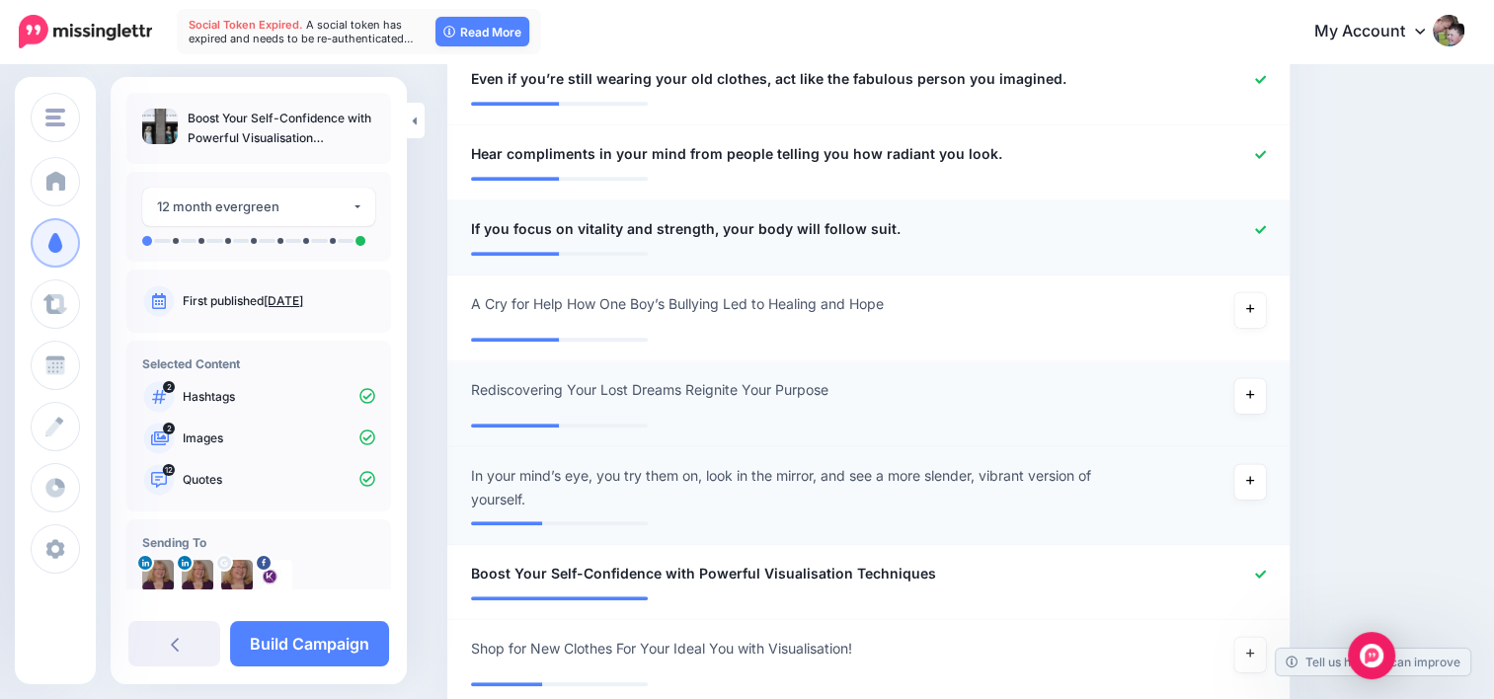
click at [1266, 233] on link at bounding box center [1260, 230] width 11 height 14
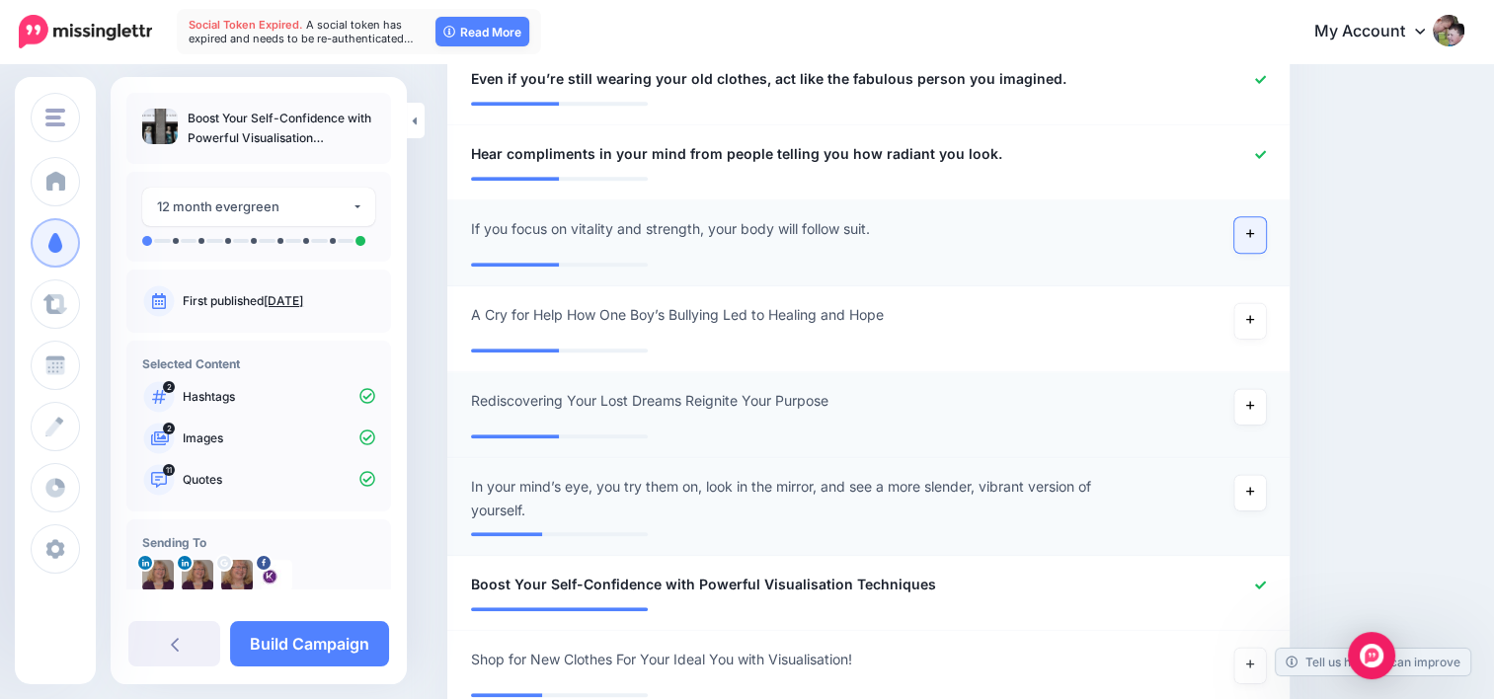
scroll to position [1255, 0]
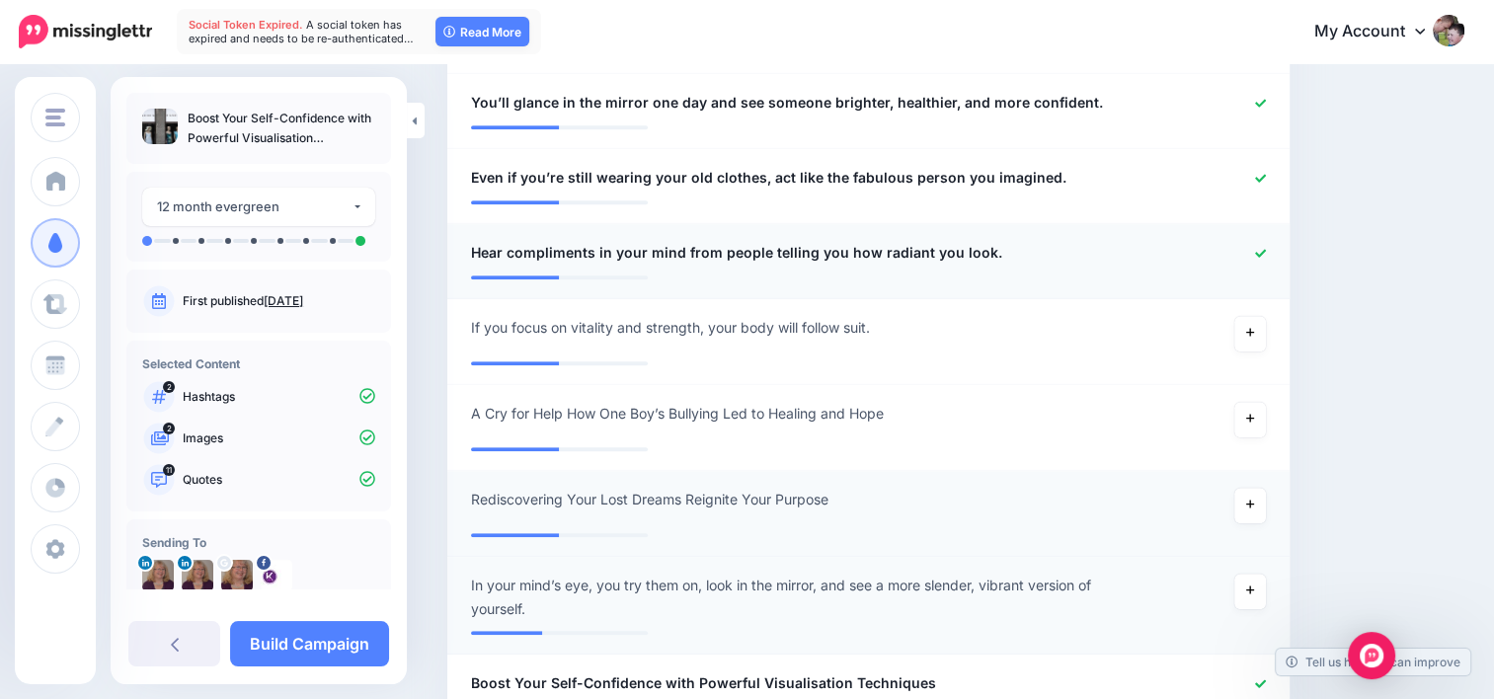
click at [1266, 250] on icon at bounding box center [1260, 253] width 11 height 11
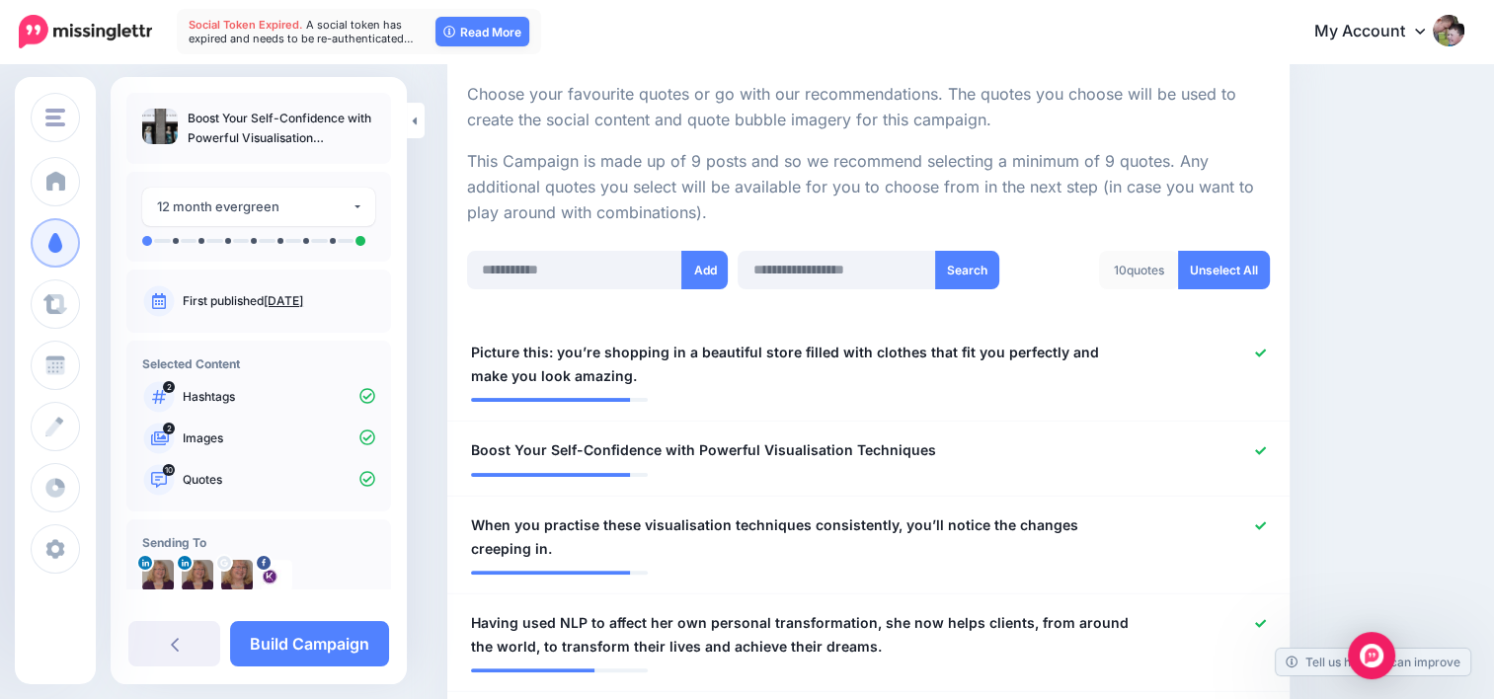
scroll to position [465, 0]
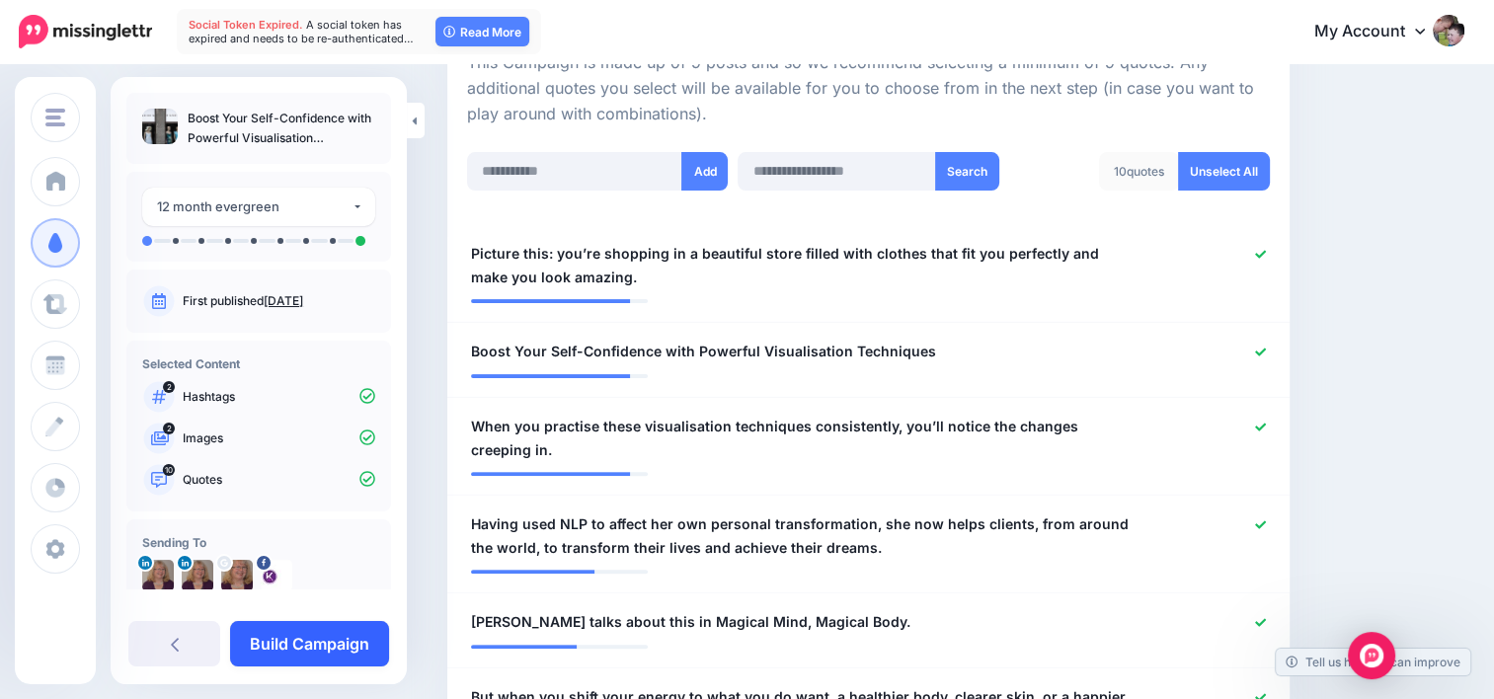
click at [292, 645] on link "Build Campaign" at bounding box center [309, 643] width 159 height 45
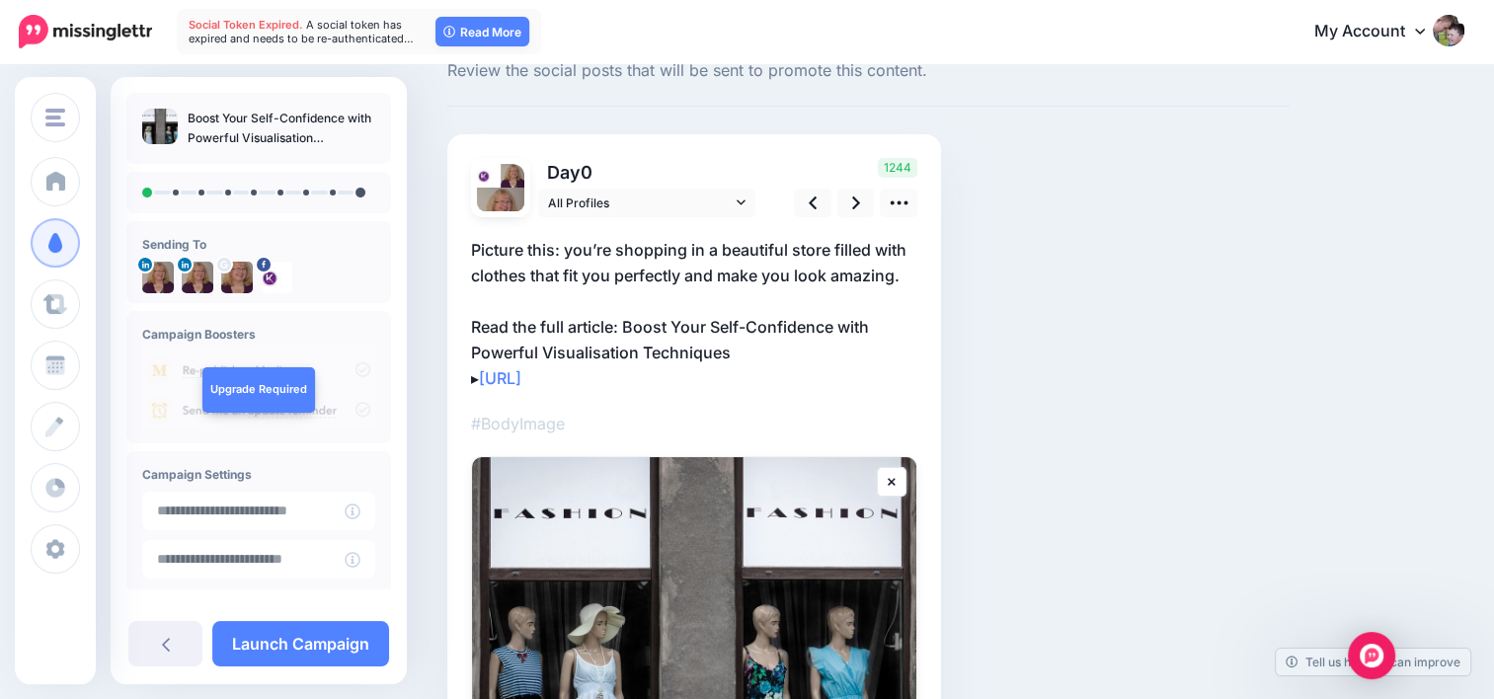
scroll to position [99, 0]
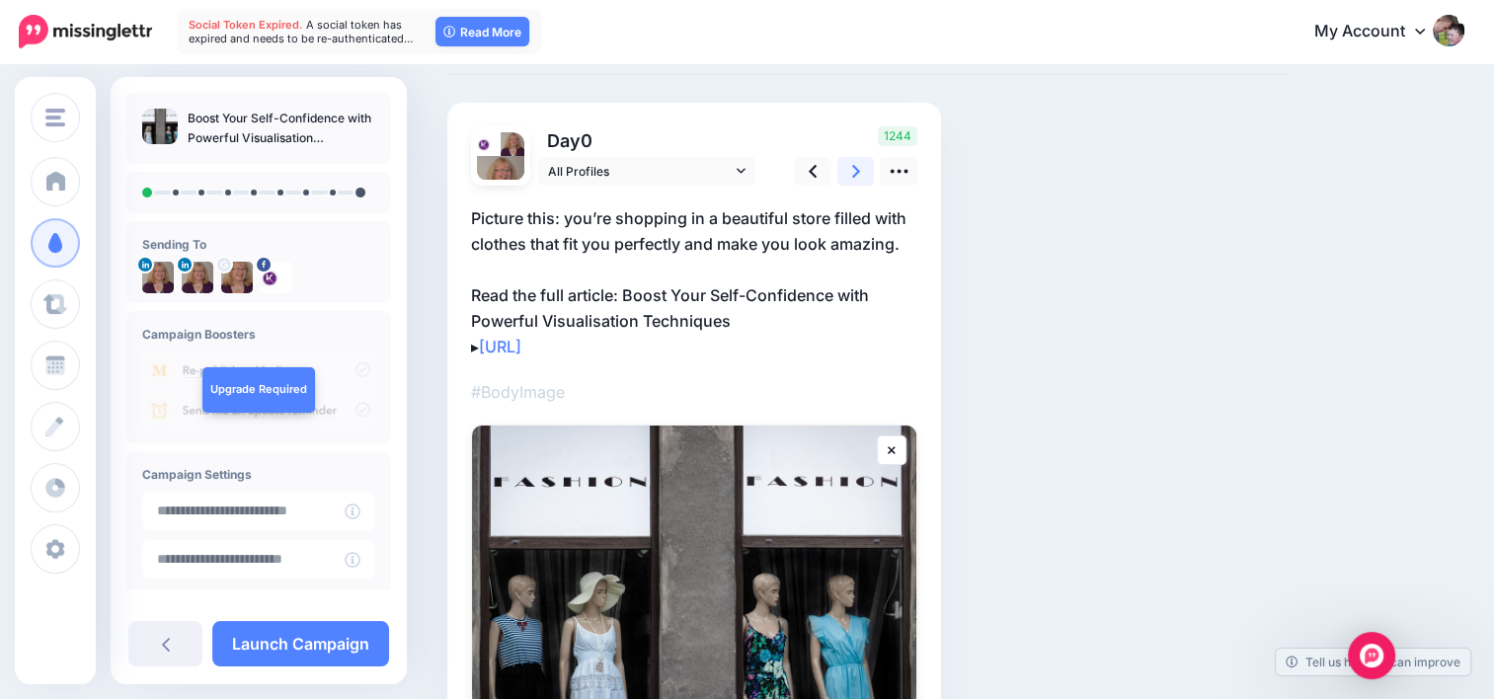
click at [863, 172] on link at bounding box center [856, 171] width 38 height 29
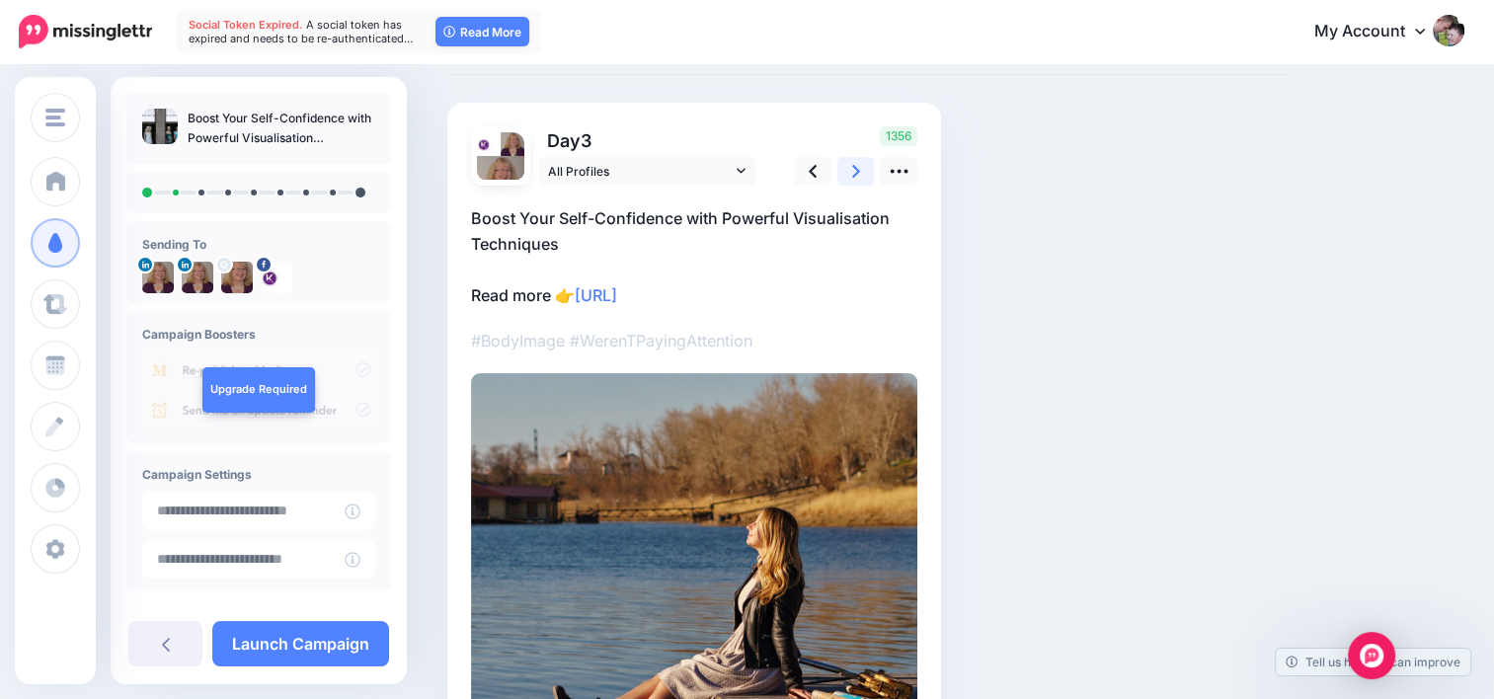
scroll to position [0, 0]
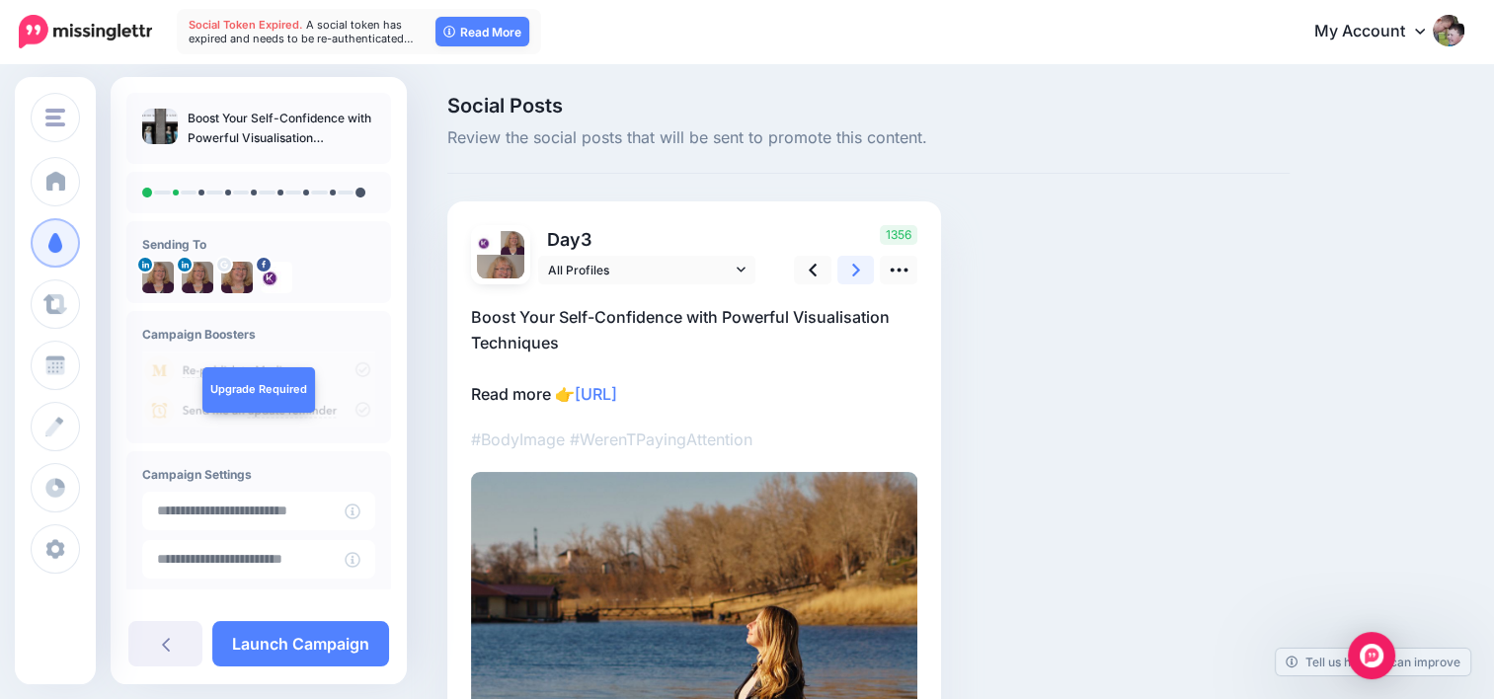
click at [865, 269] on link at bounding box center [856, 270] width 38 height 29
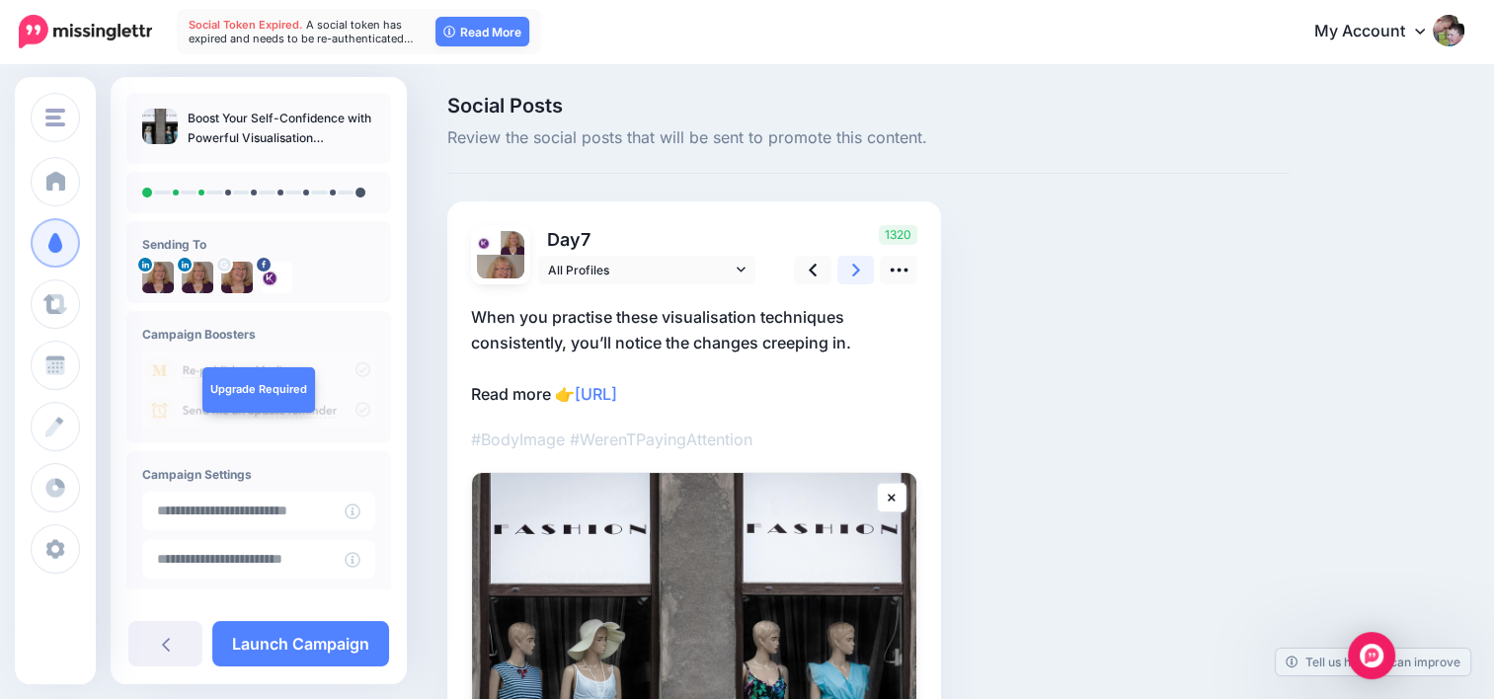
click at [857, 273] on icon at bounding box center [856, 270] width 8 height 21
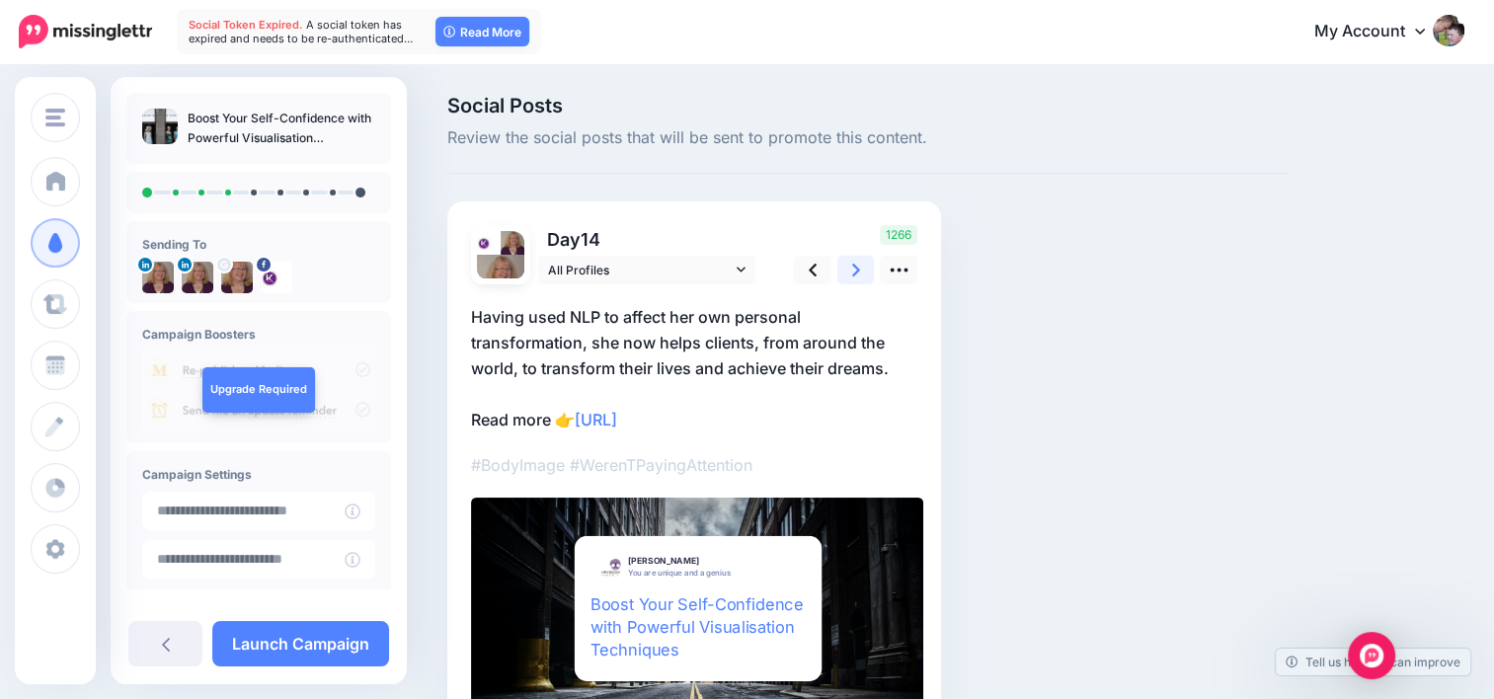
click at [857, 272] on icon at bounding box center [856, 270] width 8 height 13
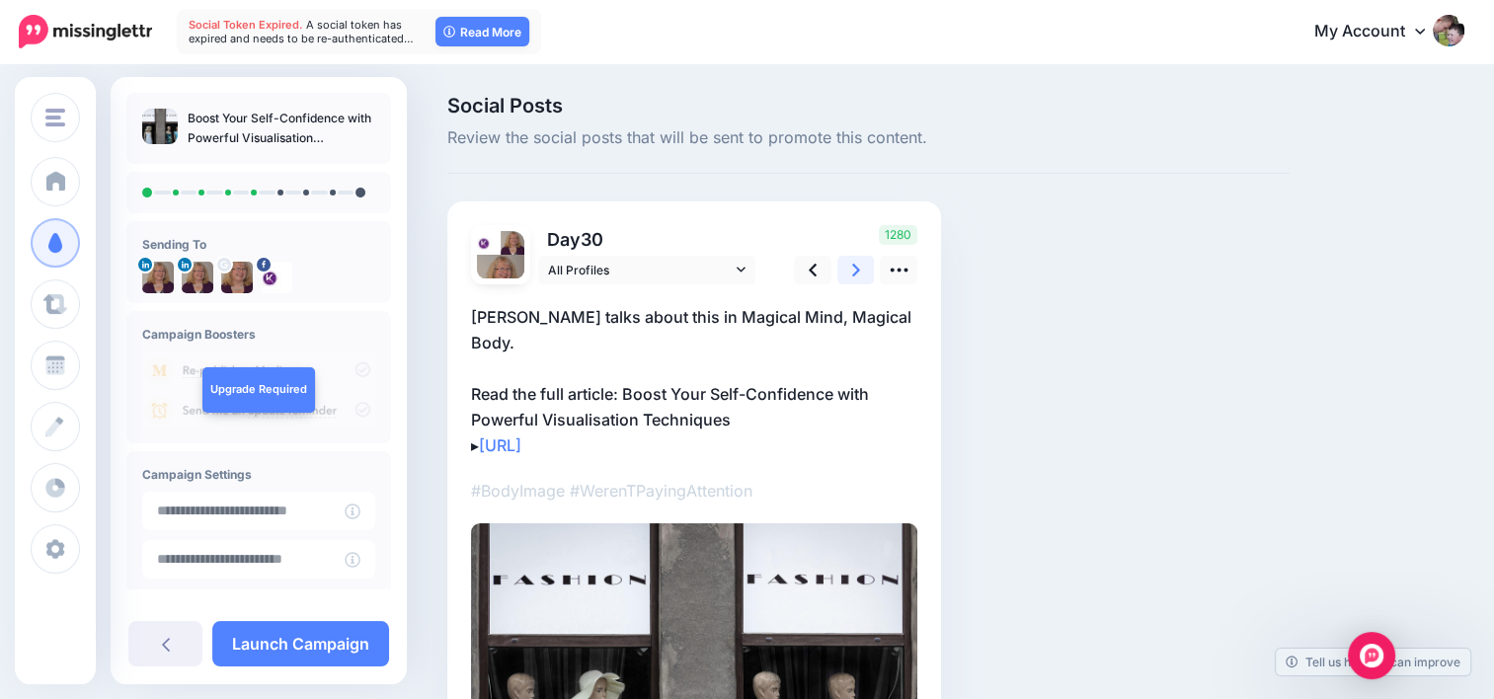
click at [857, 272] on icon at bounding box center [856, 270] width 8 height 13
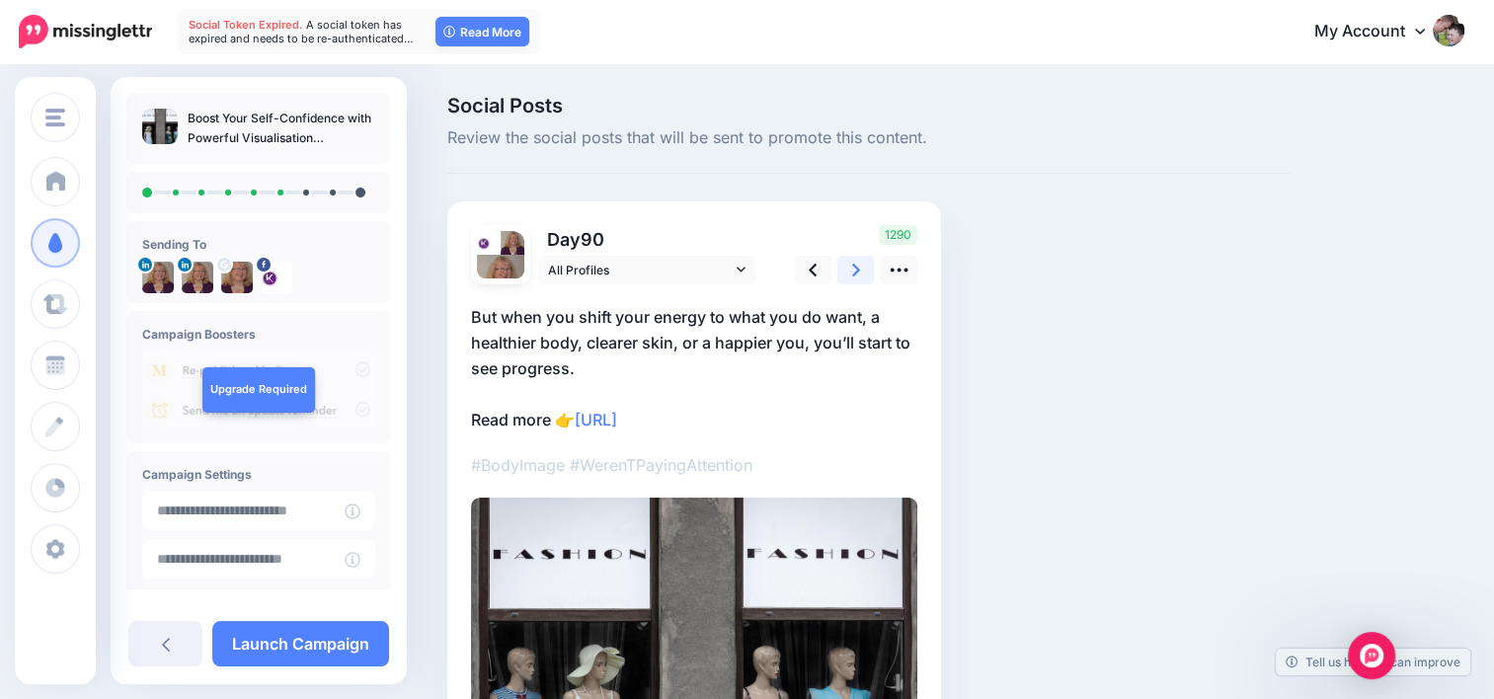
click at [857, 272] on icon at bounding box center [856, 270] width 8 height 13
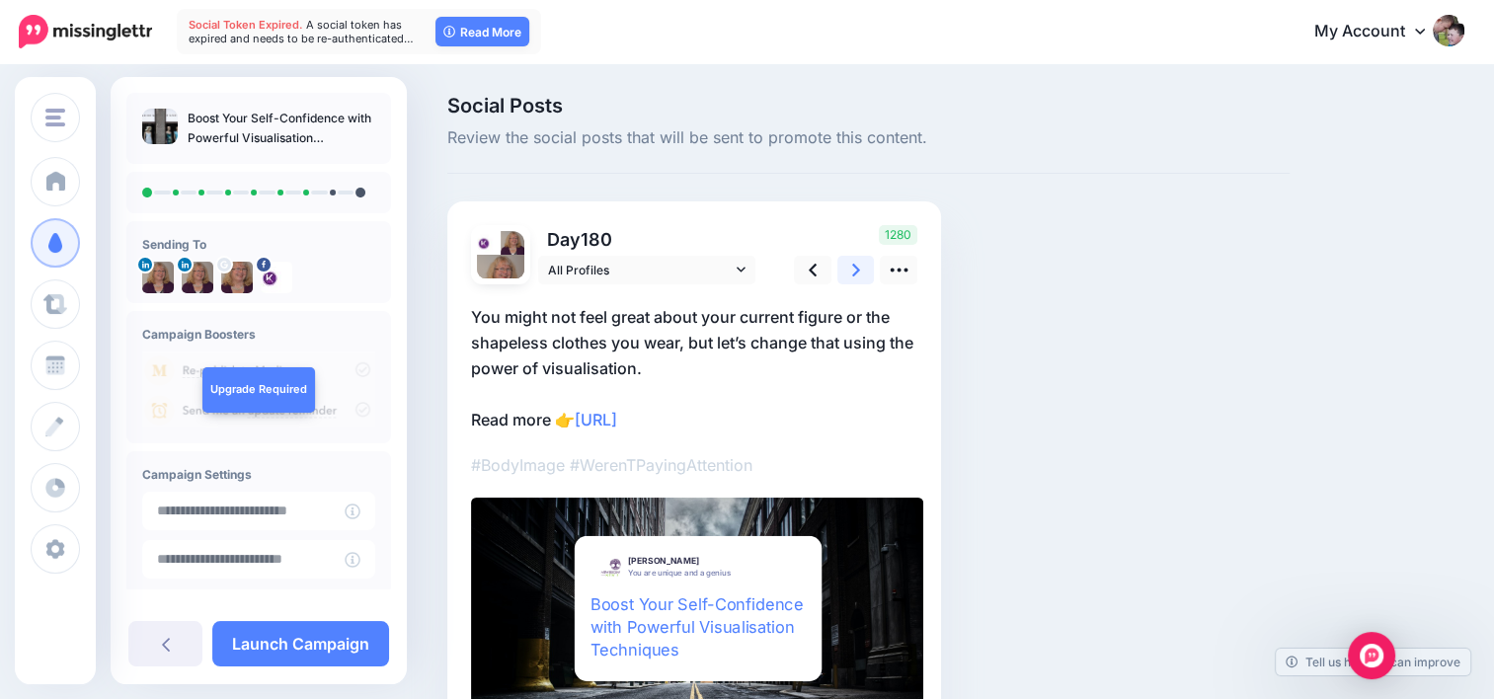
click at [857, 271] on icon at bounding box center [856, 270] width 8 height 13
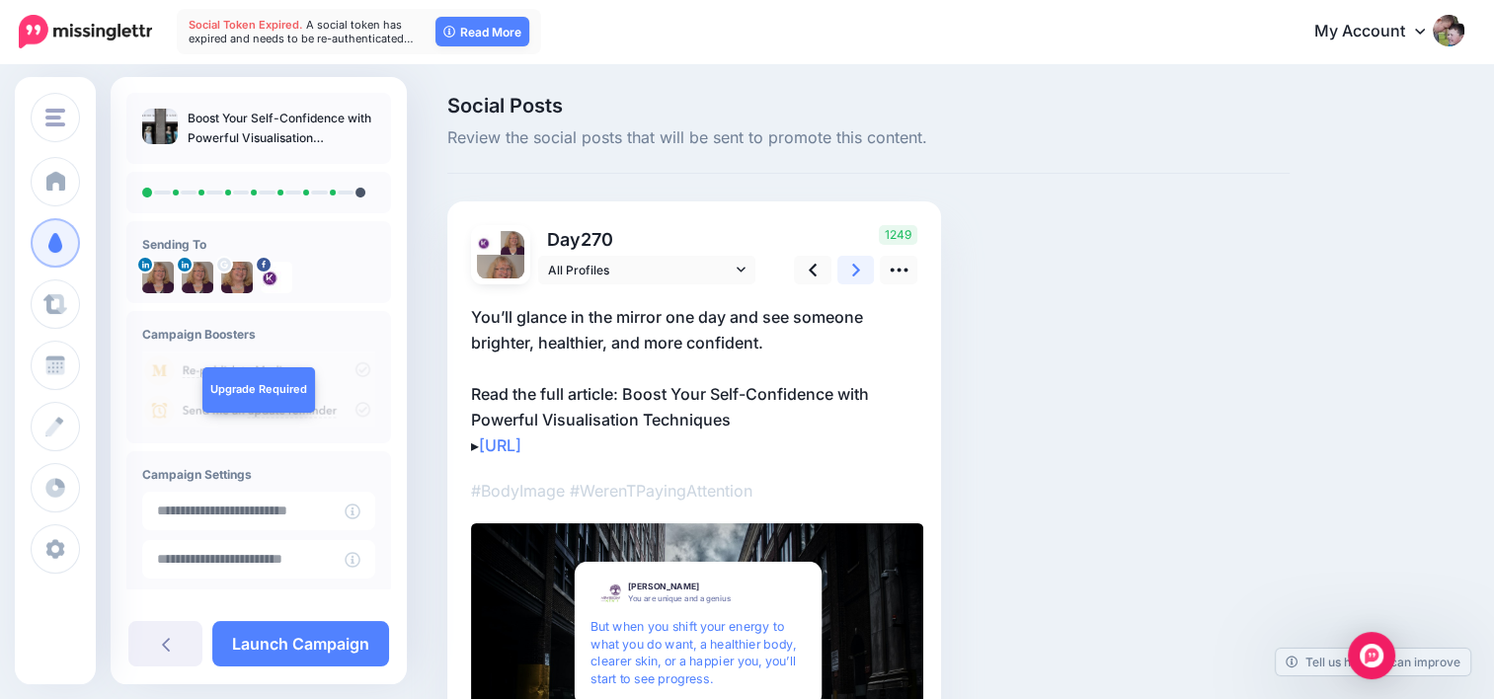
click at [857, 271] on icon at bounding box center [856, 270] width 8 height 13
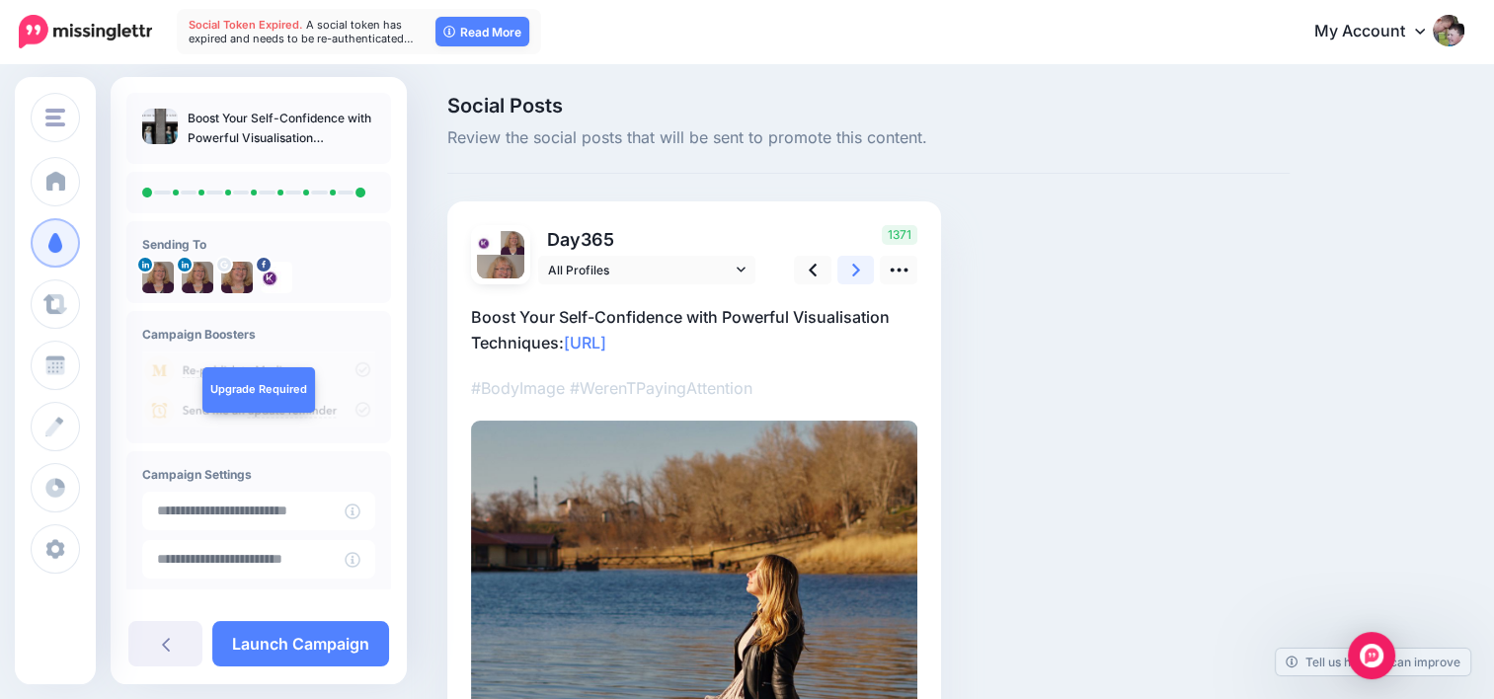
click at [857, 271] on icon at bounding box center [856, 270] width 8 height 13
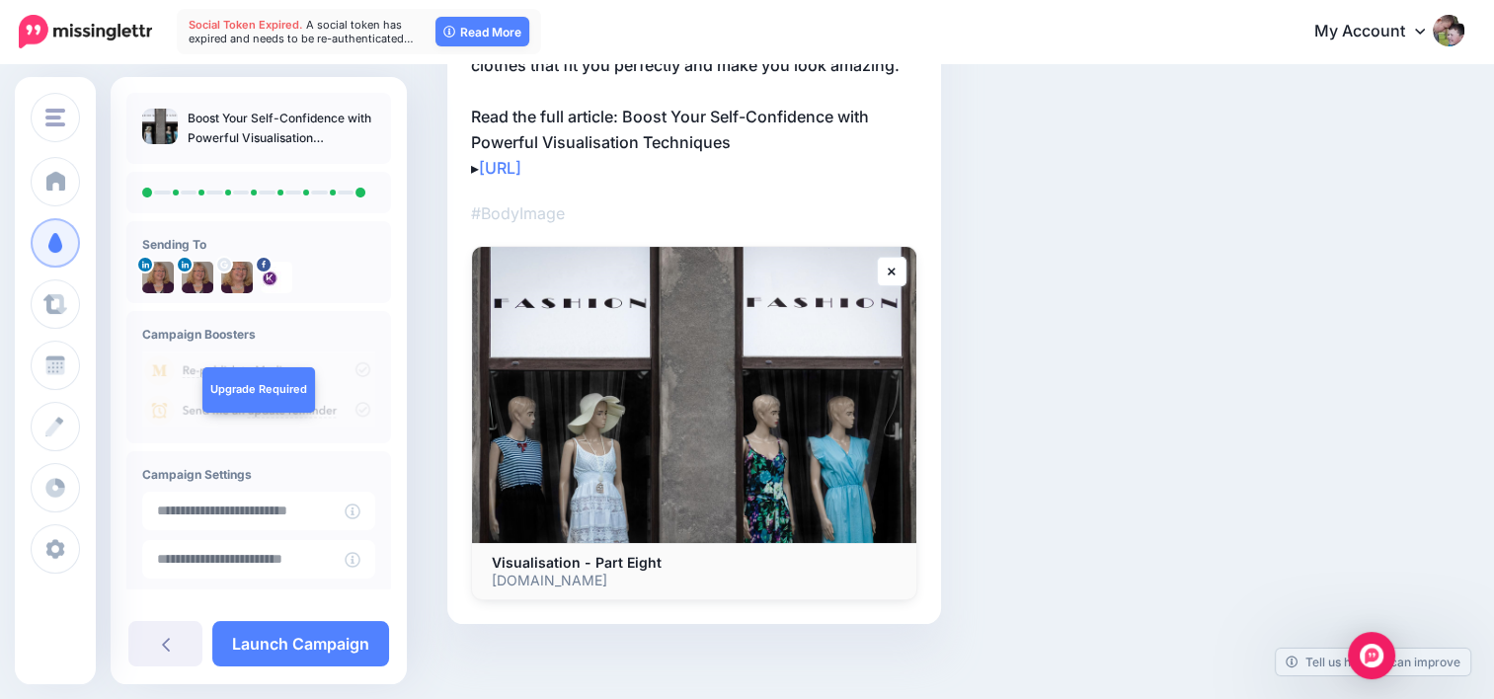
scroll to position [290, 0]
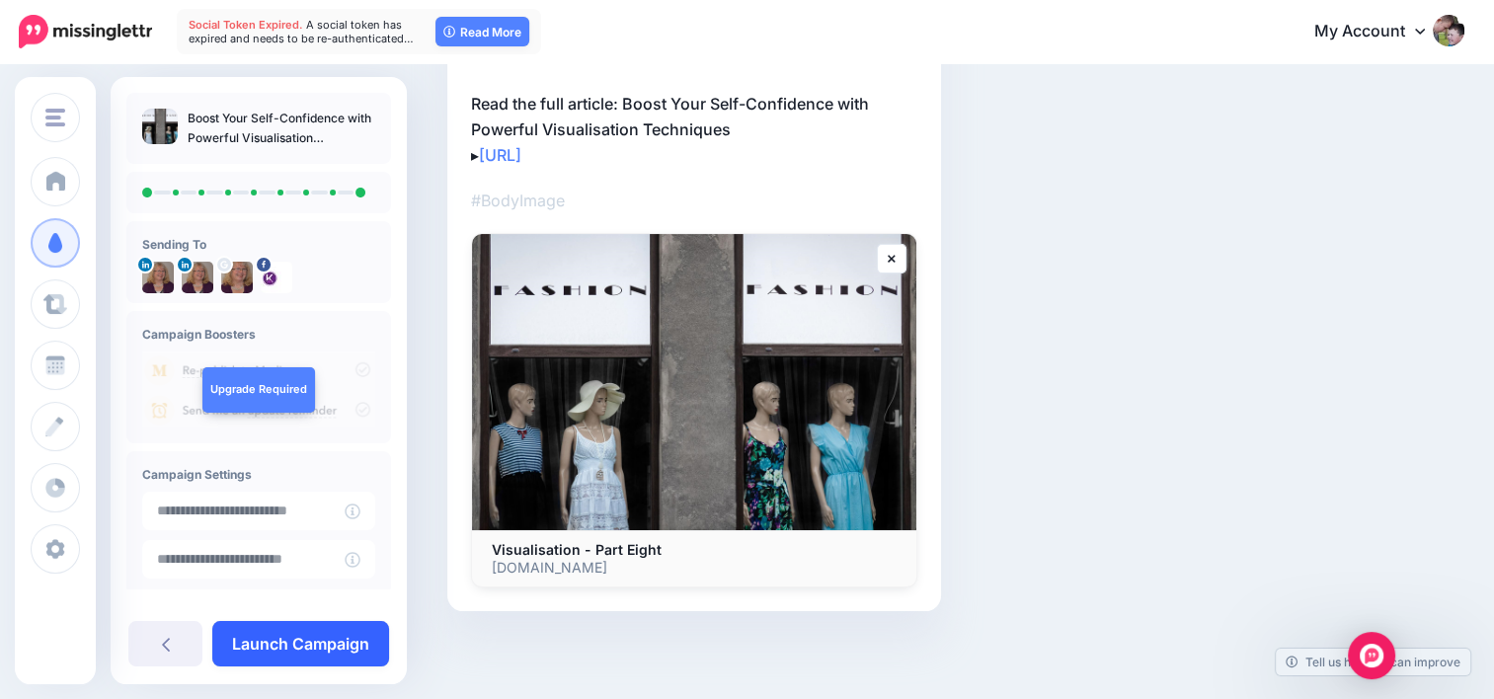
click at [316, 648] on link "Launch Campaign" at bounding box center [300, 643] width 177 height 45
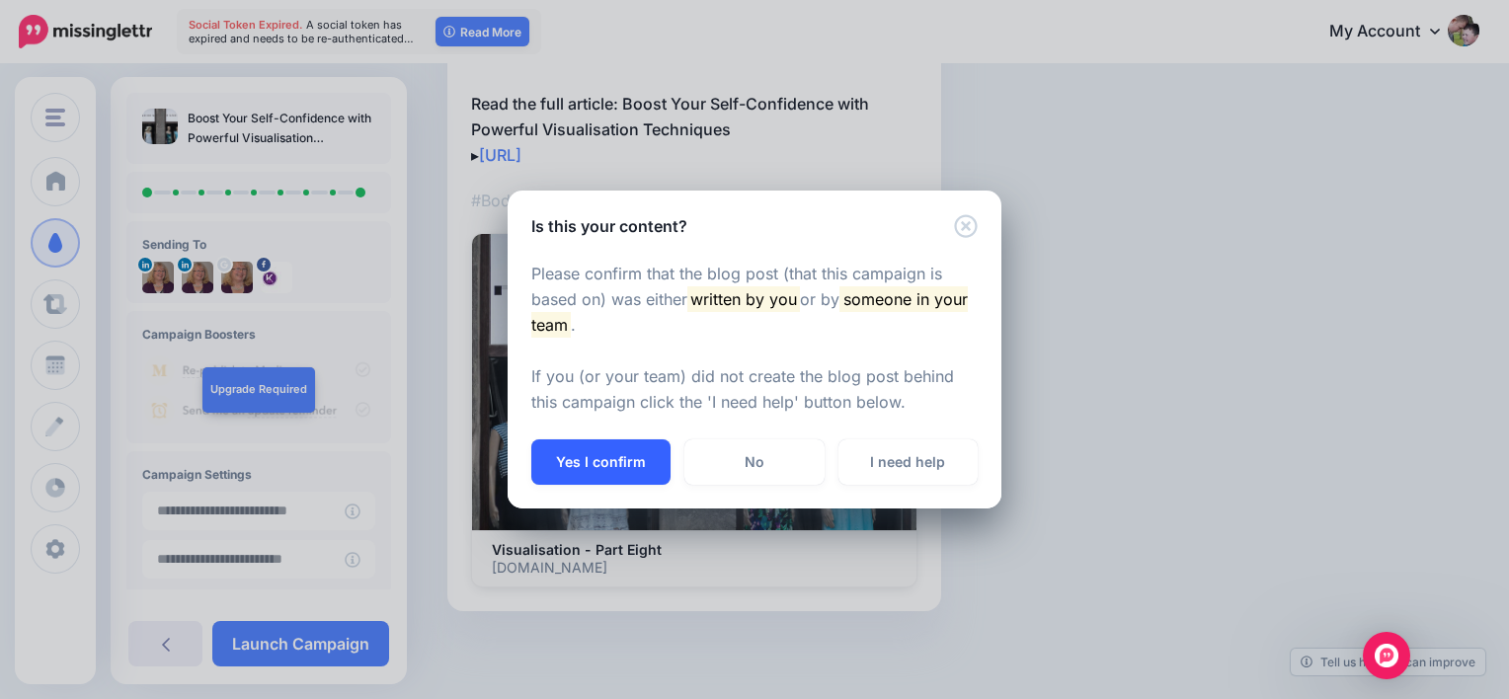
click at [611, 469] on button "Yes I confirm" at bounding box center [600, 461] width 139 height 45
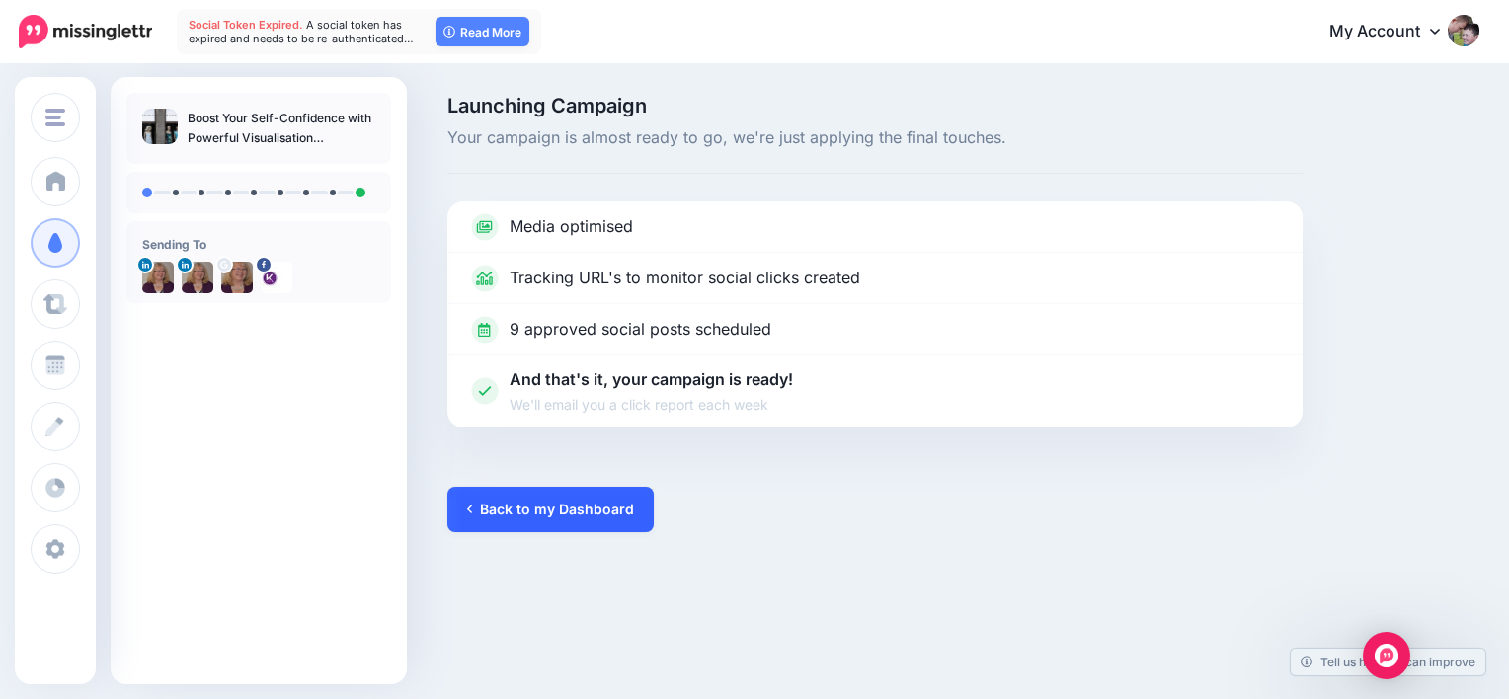
click at [581, 512] on link "Back to my Dashboard" at bounding box center [550, 509] width 206 height 45
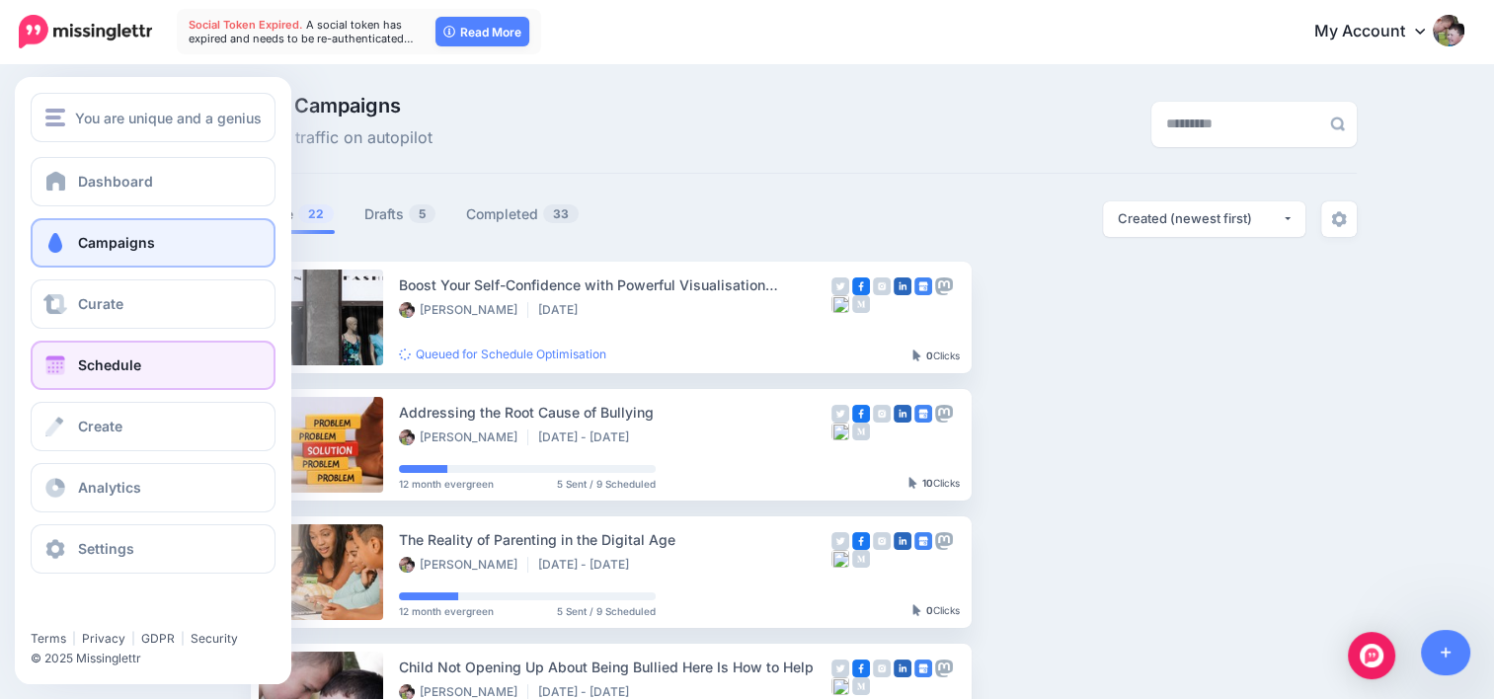
click at [76, 362] on link "Schedule" at bounding box center [153, 365] width 245 height 49
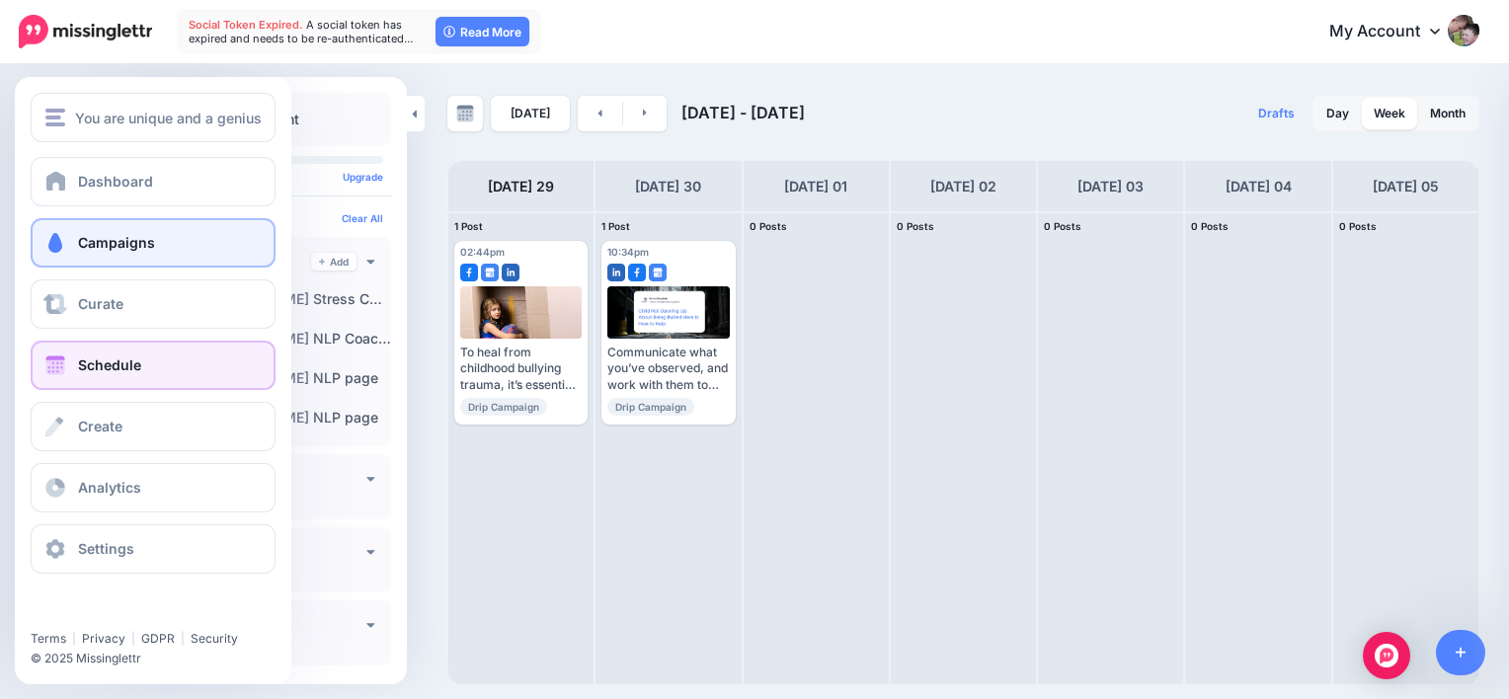
click at [114, 243] on span "Campaigns" at bounding box center [116, 242] width 77 height 17
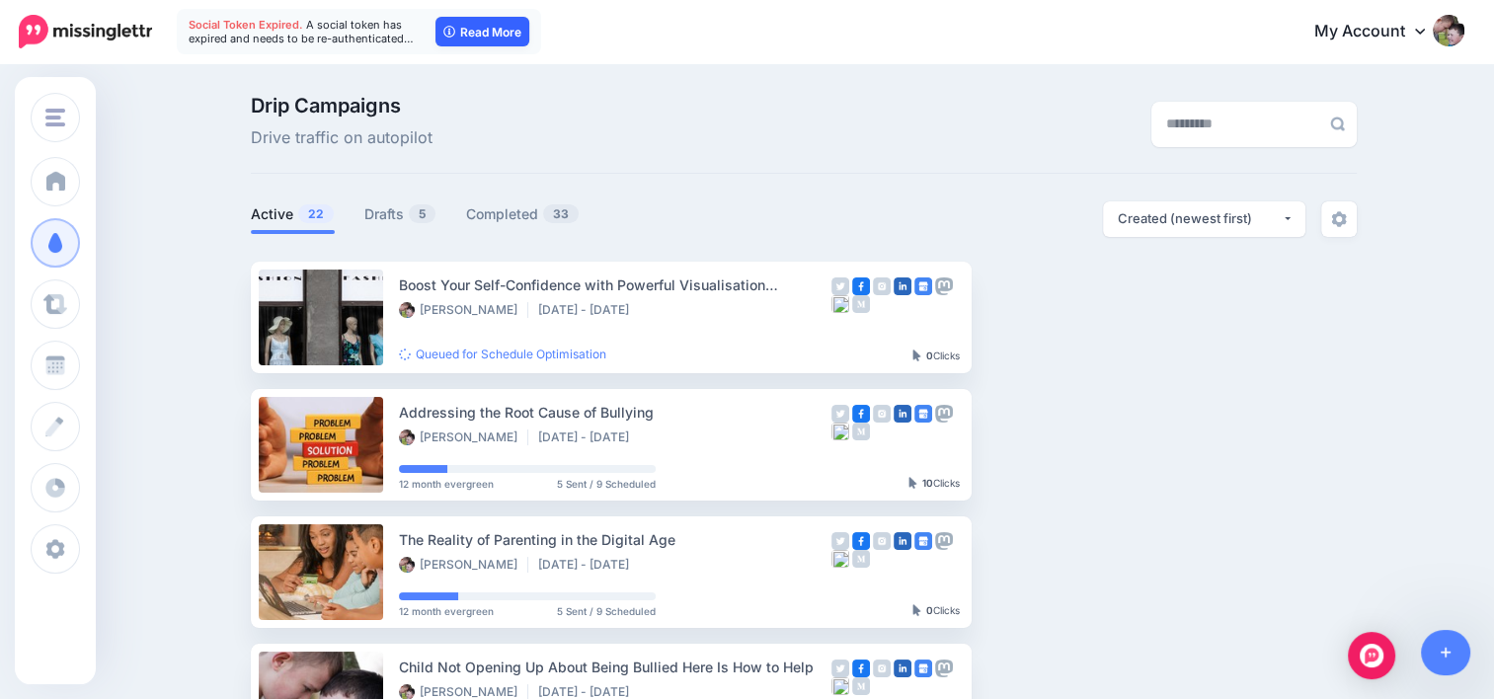
click at [493, 28] on link "Read More" at bounding box center [483, 32] width 94 height 30
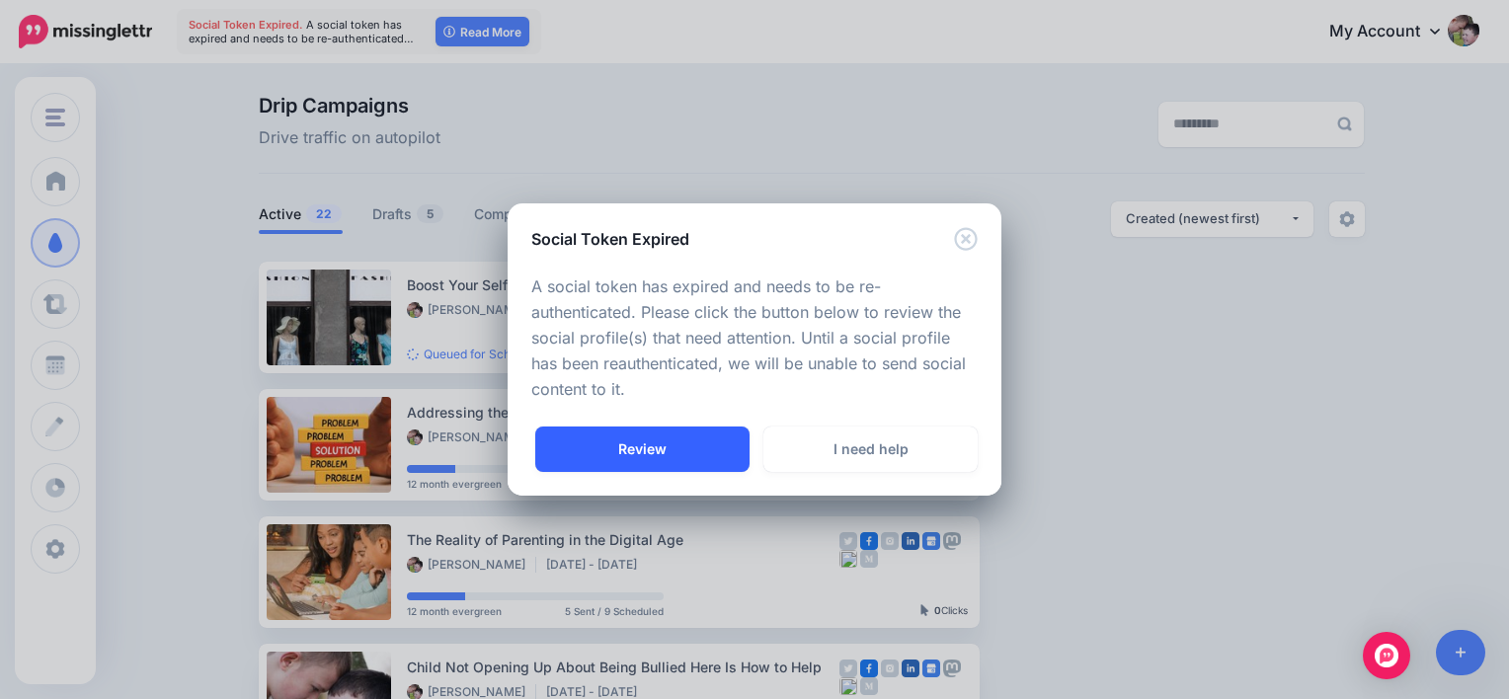
click at [653, 453] on link "Review" at bounding box center [642, 449] width 214 height 45
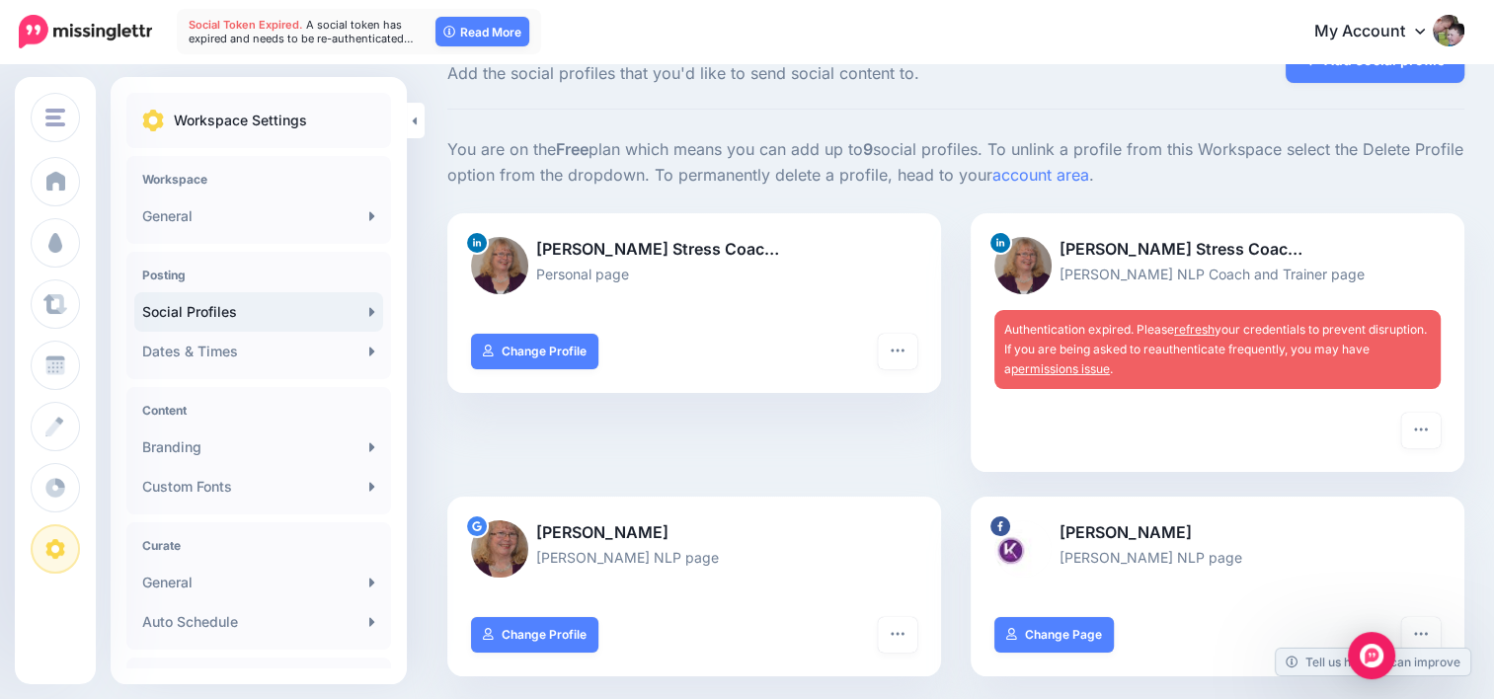
scroll to position [99, 0]
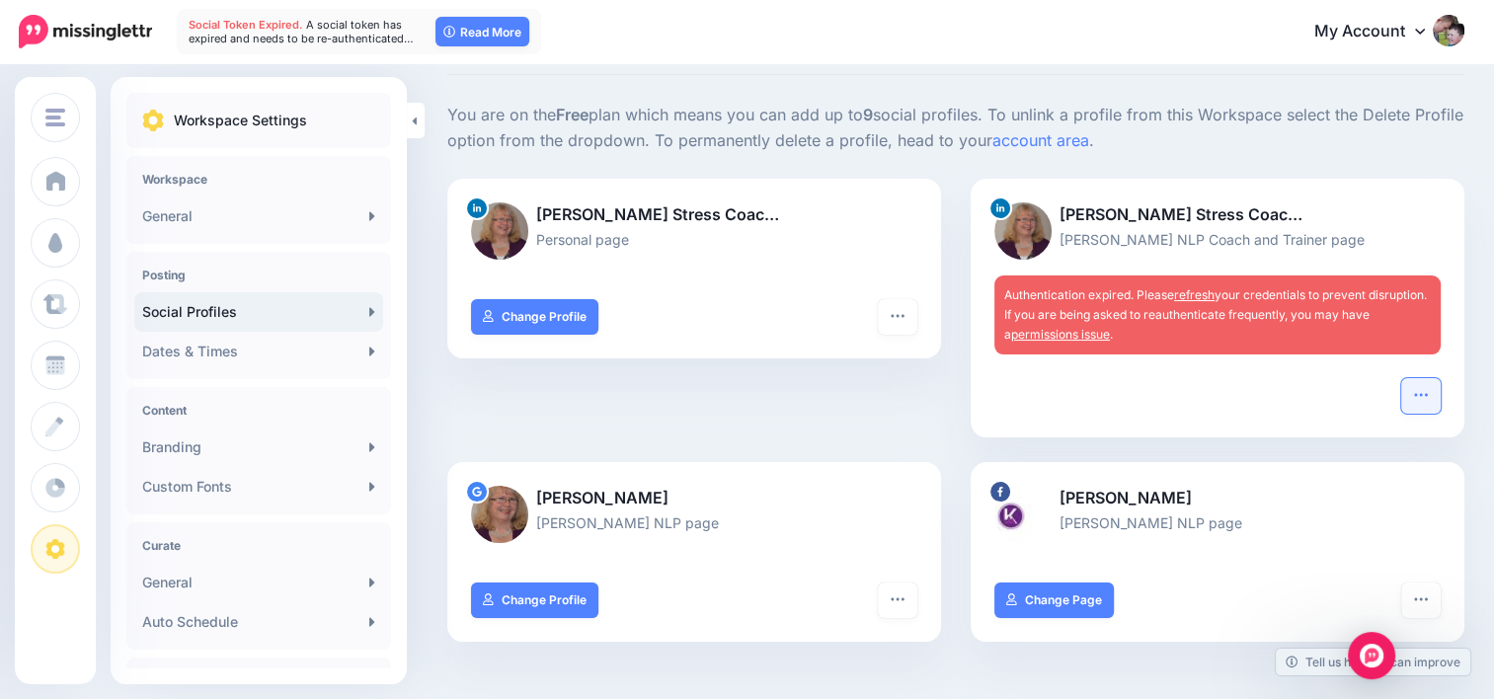
click at [1429, 397] on icon "button" at bounding box center [1421, 395] width 16 height 16
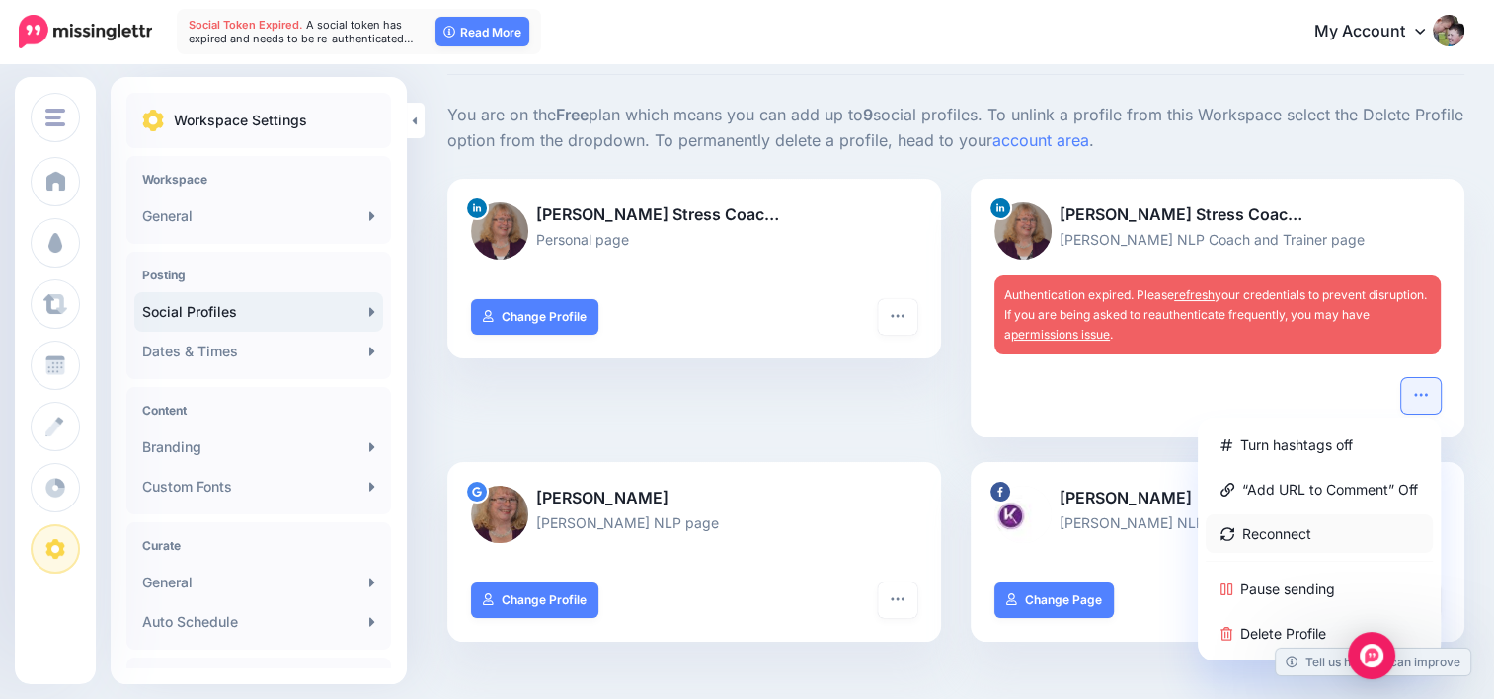
click at [1275, 535] on link "Reconnect" at bounding box center [1319, 534] width 227 height 39
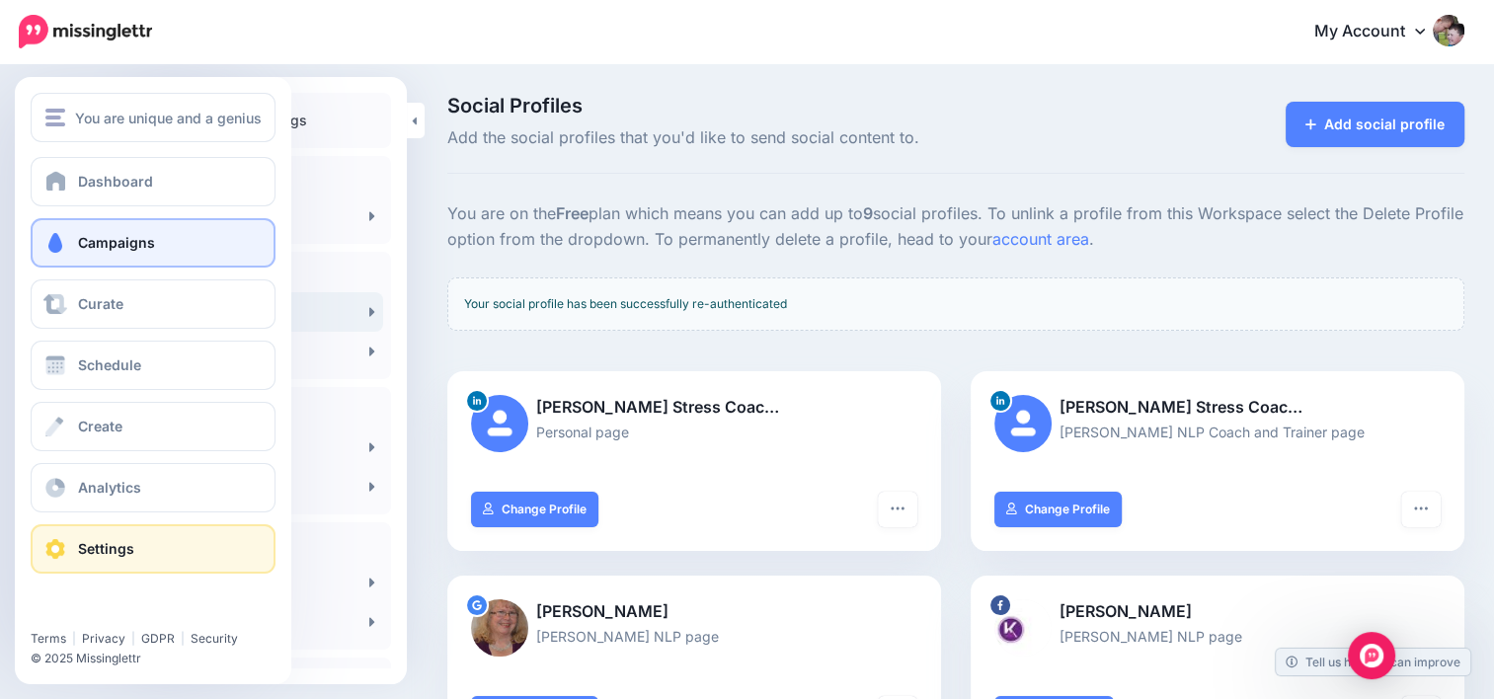
click at [106, 252] on link "Campaigns" at bounding box center [153, 242] width 245 height 49
